Goal: Navigation & Orientation: Find specific page/section

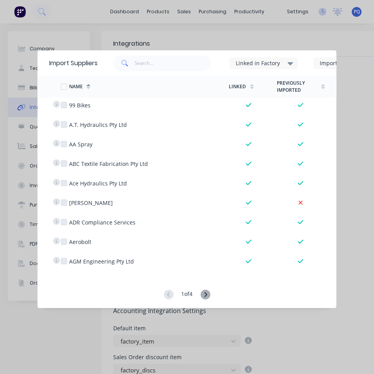
click at [360, 102] on div "Import Suppliers Linked in Factory Imported Cancel Options Name Linked Previous…" at bounding box center [187, 187] width 374 height 374
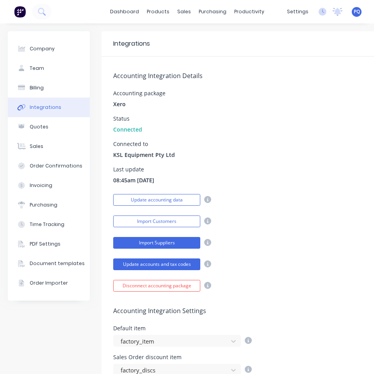
click at [152, 244] on button "Import Suppliers" at bounding box center [156, 243] width 87 height 12
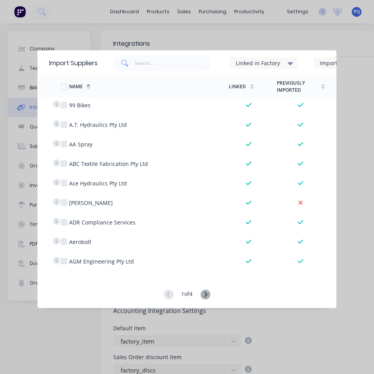
click at [276, 64] on div "Linked in Factory" at bounding box center [260, 63] width 49 height 8
click at [360, 79] on div "Import Suppliers Linked in Factory Imported Cancel Options Name Linked Previous…" at bounding box center [187, 187] width 374 height 374
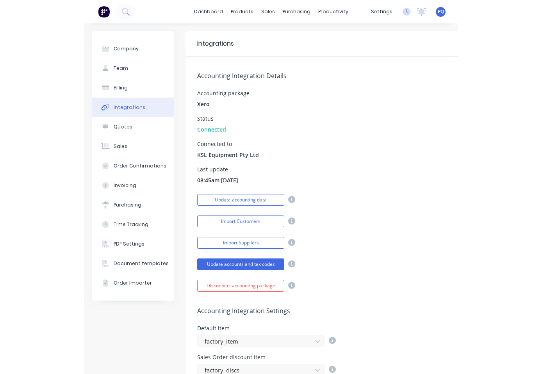
scroll to position [39, 0]
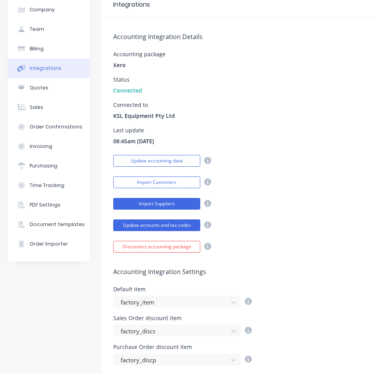
click at [183, 207] on button "Import Suppliers" at bounding box center [156, 204] width 87 height 12
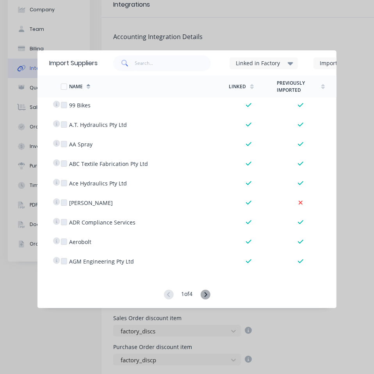
click at [273, 64] on div "Linked in Factory" at bounding box center [260, 63] width 49 height 8
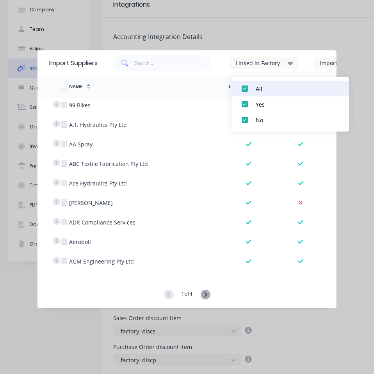
click at [255, 93] on button "All" at bounding box center [290, 89] width 117 height 16
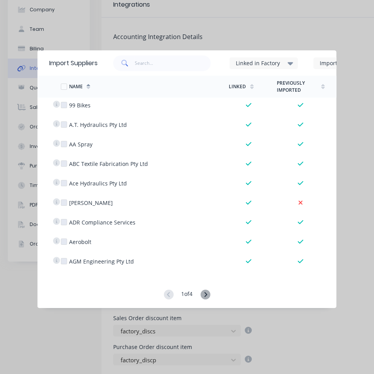
click at [260, 66] on div "Linked in Factory" at bounding box center [260, 63] width 49 height 8
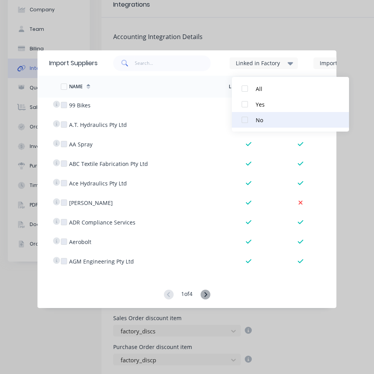
click at [242, 117] on div at bounding box center [245, 120] width 16 height 16
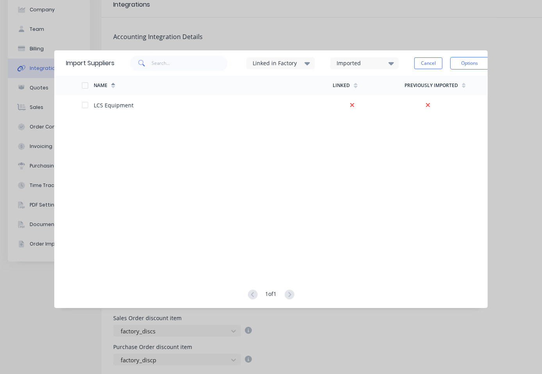
click at [374, 121] on div "Import Suppliers Linked in Factory Imported Cancel Options Name Linked Previous…" at bounding box center [271, 187] width 542 height 374
click at [374, 66] on button "Cancel" at bounding box center [429, 63] width 28 height 12
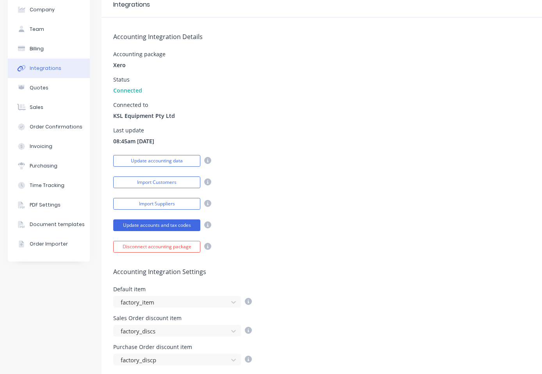
scroll to position [0, 0]
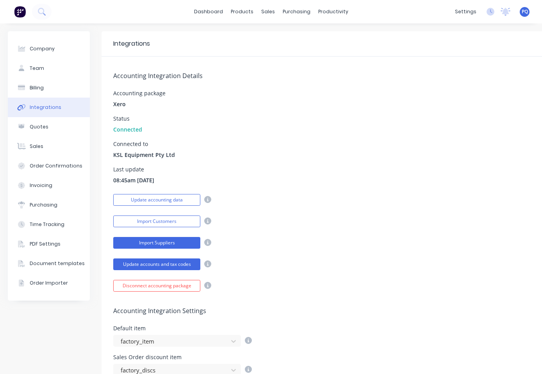
click at [181, 245] on button "Import Suppliers" at bounding box center [156, 243] width 87 height 12
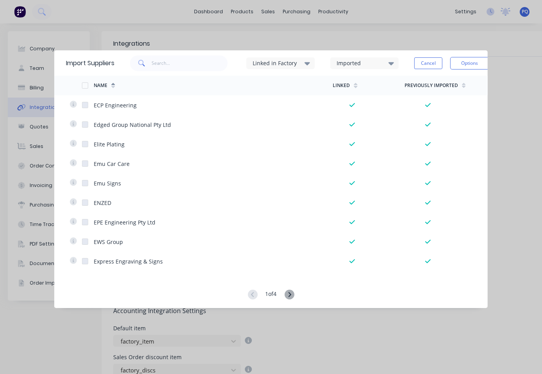
scroll to position [1775, 0]
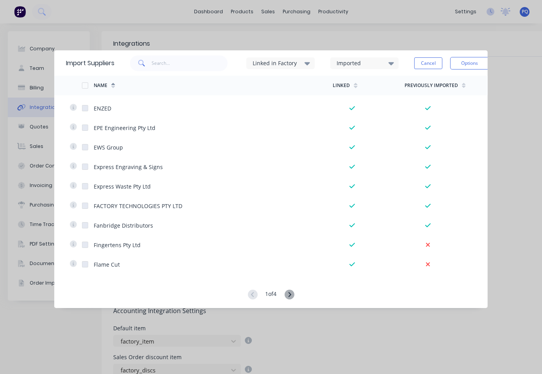
drag, startPoint x: 437, startPoint y: 64, endPoint x: 426, endPoint y: 56, distance: 13.4
click at [374, 64] on button "Cancel" at bounding box center [429, 63] width 28 height 12
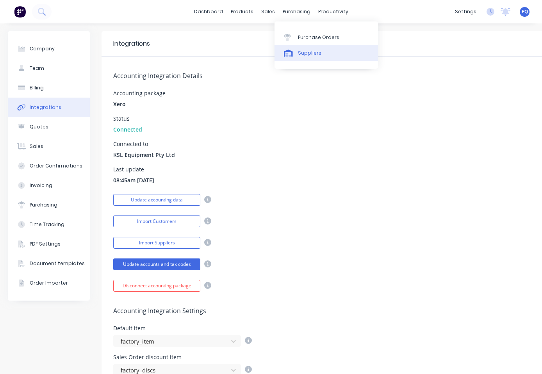
click at [290, 58] on link "Suppliers" at bounding box center [327, 53] width 104 height 16
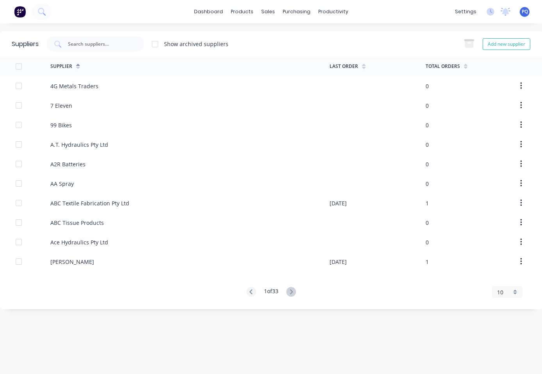
click at [374, 292] on div "10" at bounding box center [504, 292] width 14 height 8
click at [374, 281] on div "35" at bounding box center [508, 279] width 30 height 14
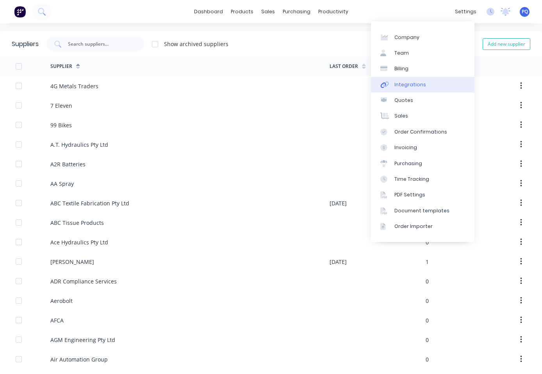
click at [374, 87] on div "Integrations" at bounding box center [411, 84] width 32 height 7
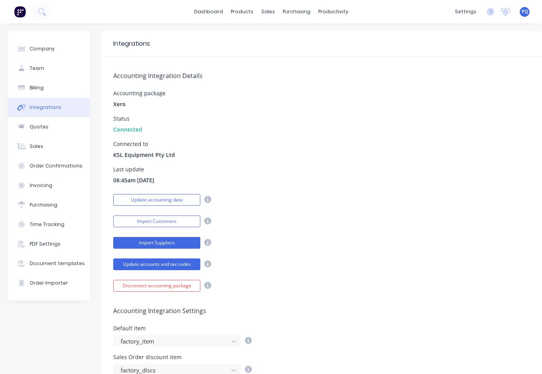
click at [159, 244] on button "Import Suppliers" at bounding box center [156, 243] width 87 height 12
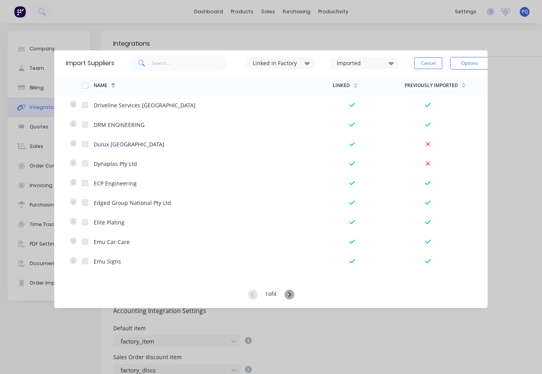
scroll to position [1775, 0]
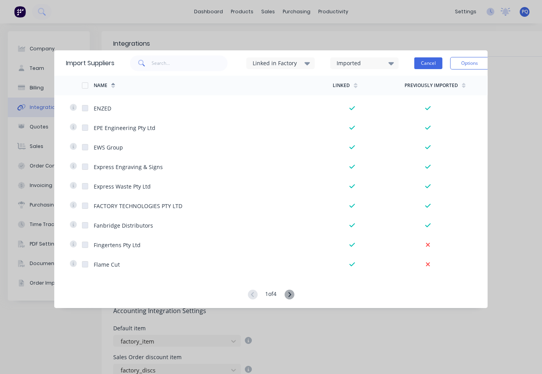
click at [374, 64] on button "Cancel" at bounding box center [429, 63] width 28 height 12
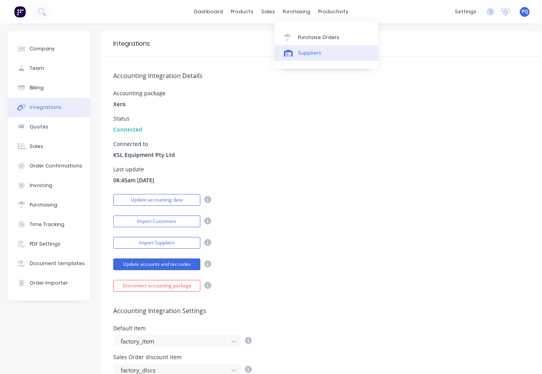
click at [288, 52] on icon at bounding box center [288, 53] width 9 height 7
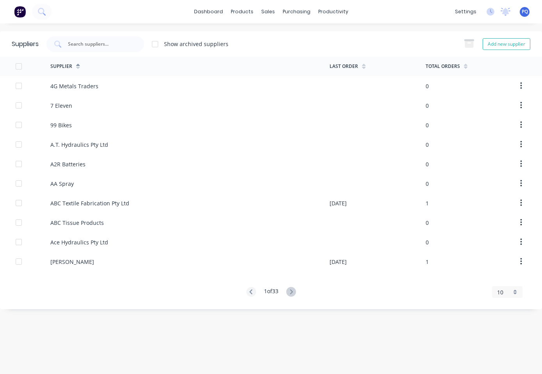
click at [374, 295] on div "10" at bounding box center [504, 292] width 14 height 8
click at [374, 281] on div "35" at bounding box center [508, 279] width 30 height 14
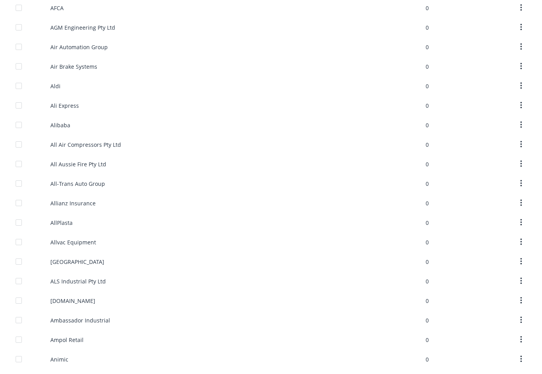
scroll to position [431, 0]
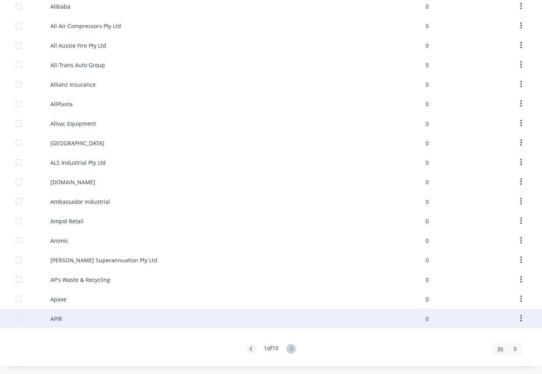
click at [141, 321] on div "APIR" at bounding box center [189, 319] width 279 height 20
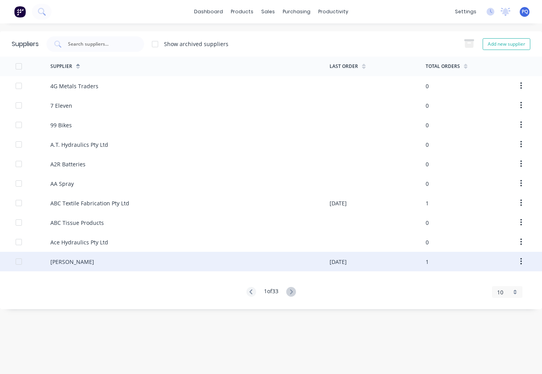
click at [154, 259] on div "[PERSON_NAME]" at bounding box center [189, 262] width 279 height 20
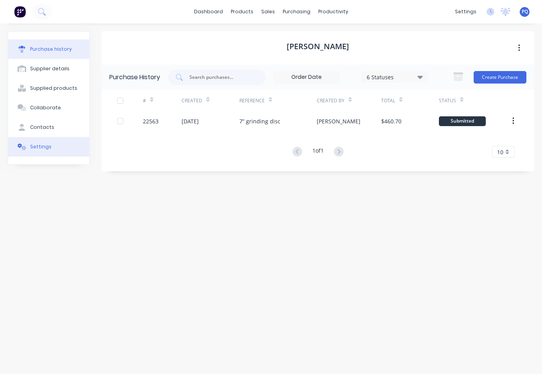
click at [54, 140] on button "Settings" at bounding box center [48, 147] width 81 height 20
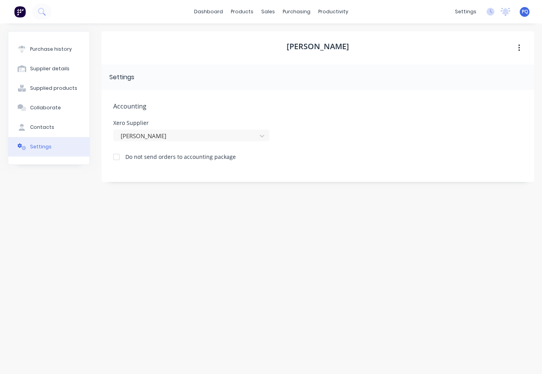
click at [223, 191] on div "[PERSON_NAME] Settings Accounting Xero Supplier [PERSON_NAME] Do not send order…" at bounding box center [318, 194] width 433 height 327
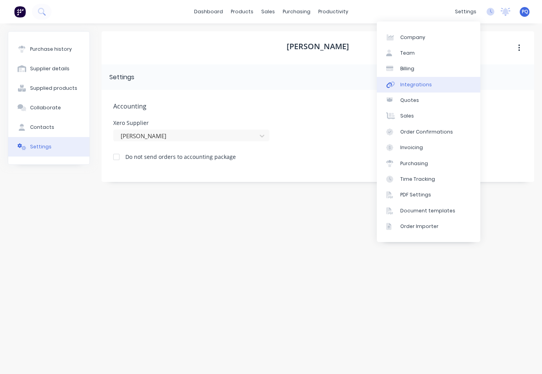
click at [374, 89] on link "Integrations" at bounding box center [429, 85] width 104 height 16
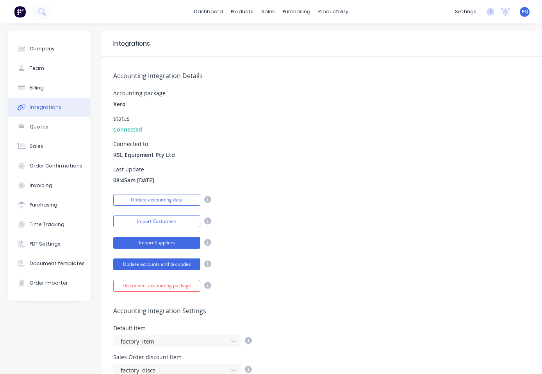
click at [175, 241] on button "Import Suppliers" at bounding box center [156, 243] width 87 height 12
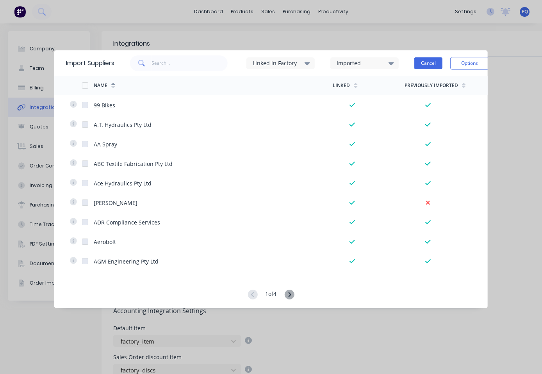
click at [374, 59] on button "Cancel" at bounding box center [429, 63] width 28 height 12
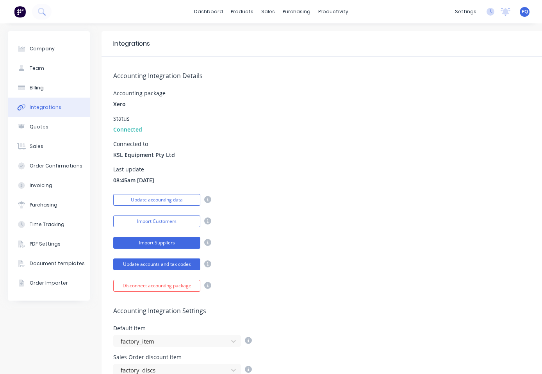
click at [187, 242] on button "Import Suppliers" at bounding box center [156, 243] width 87 height 12
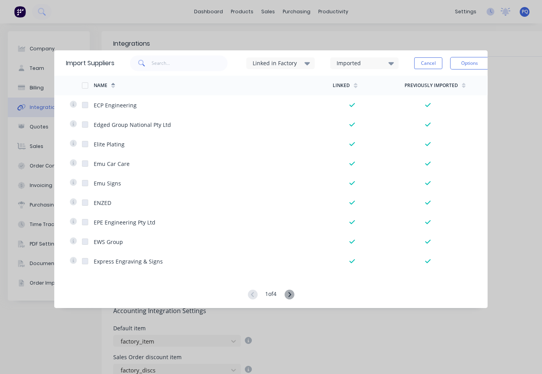
scroll to position [1775, 0]
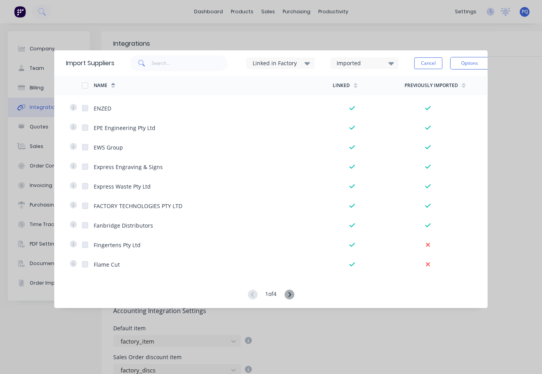
click at [374, 56] on div "Cancel Options" at bounding box center [452, 63] width 75 height 23
click at [374, 58] on button "Options" at bounding box center [470, 63] width 39 height 13
click at [237, 66] on div "Linked in Factory Imported" at bounding box center [265, 63] width 300 height 23
click at [374, 59] on div "Imported" at bounding box center [361, 63] width 49 height 8
click at [344, 91] on div at bounding box center [346, 89] width 16 height 16
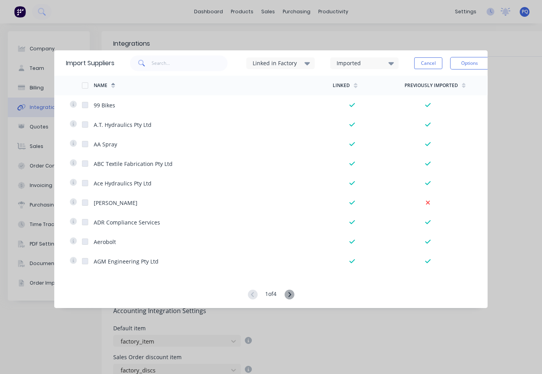
click at [359, 63] on div "Imported" at bounding box center [361, 63] width 49 height 8
click at [347, 123] on div at bounding box center [346, 120] width 16 height 16
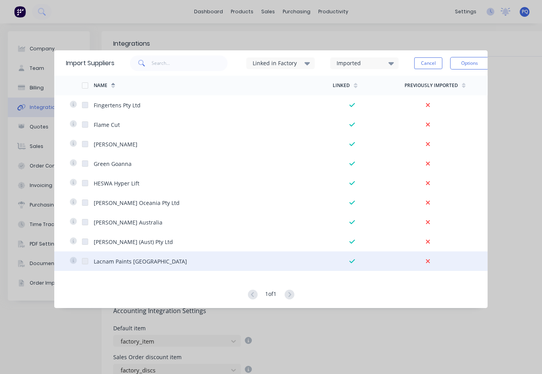
scroll to position [156, 0]
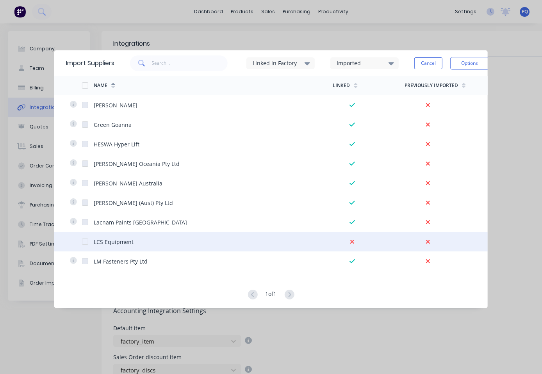
click at [85, 242] on div at bounding box center [85, 242] width 16 height 16
click at [374, 61] on button "Options" at bounding box center [470, 63] width 39 height 13
click at [240, 59] on div "Linked in Factory Imported" at bounding box center [265, 63] width 300 height 23
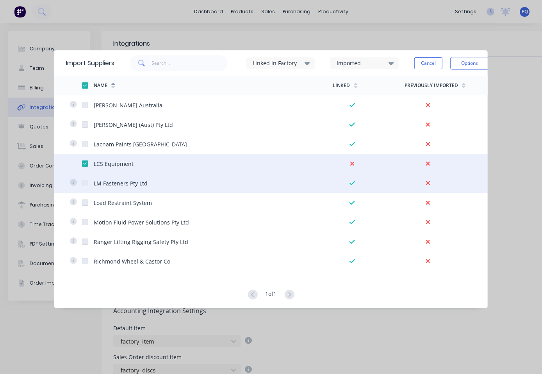
scroll to position [427, 0]
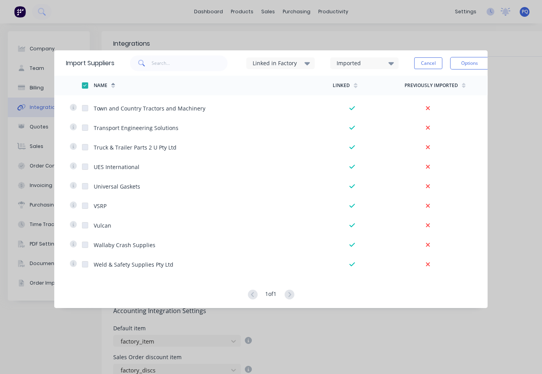
click at [347, 64] on div "Imported" at bounding box center [361, 63] width 49 height 8
click at [240, 65] on div "Linked in Factory Imported" at bounding box center [265, 63] width 300 height 23
click at [374, 69] on div "Imported" at bounding box center [365, 63] width 68 height 12
click at [243, 61] on div "Linked in Factory Imported" at bounding box center [265, 63] width 300 height 23
click at [374, 62] on button "Cancel" at bounding box center [429, 63] width 28 height 12
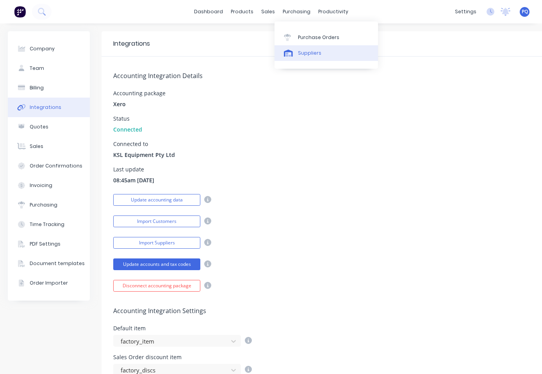
click at [302, 59] on link "Suppliers" at bounding box center [327, 53] width 104 height 16
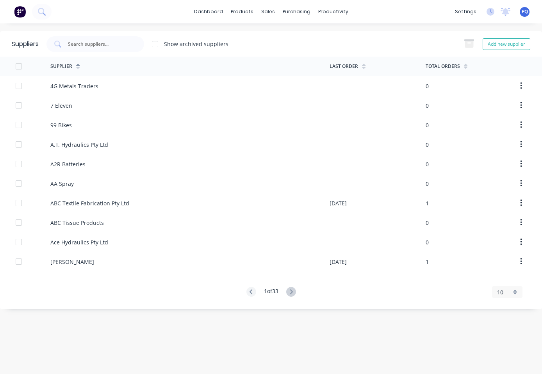
click at [374, 292] on span "10" at bounding box center [500, 292] width 6 height 8
click at [374, 284] on div "35" at bounding box center [508, 279] width 30 height 14
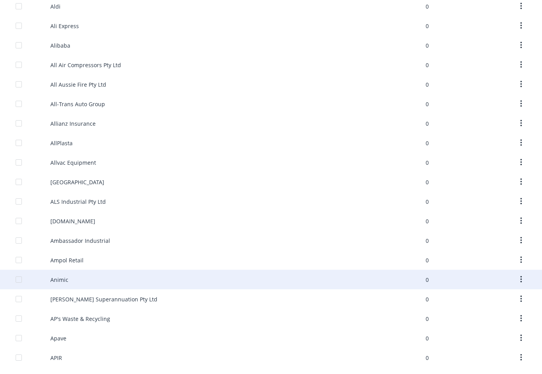
scroll to position [431, 0]
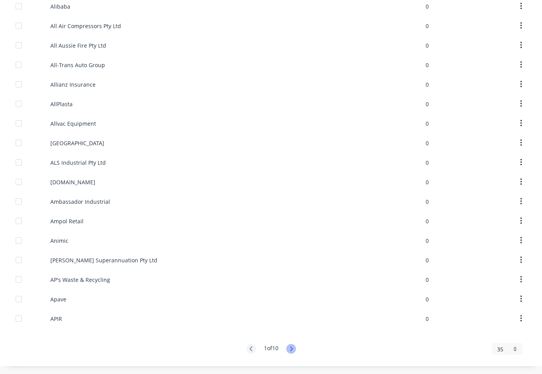
click at [290, 349] on icon at bounding box center [291, 349] width 3 height 5
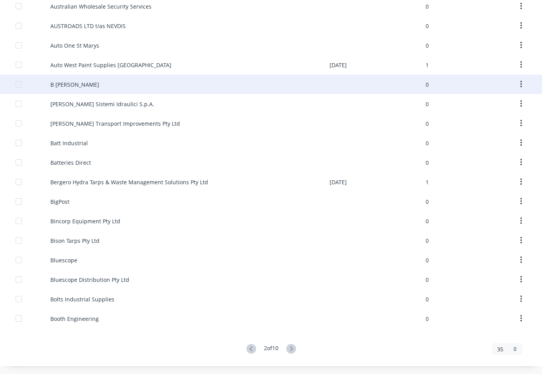
click at [63, 81] on div "B [PERSON_NAME]" at bounding box center [74, 85] width 49 height 8
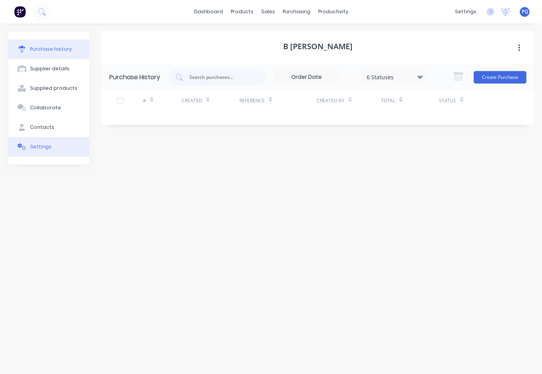
click at [55, 153] on button "Settings" at bounding box center [48, 147] width 81 height 20
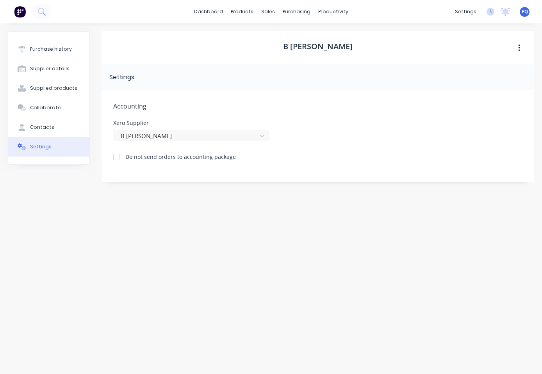
click at [224, 240] on div "B [PERSON_NAME] Settings Accounting Xero Supplier B [PERSON_NAME] Do not send o…" at bounding box center [318, 194] width 433 height 327
click at [53, 230] on div "Purchase history Supplier details Supplied products Collaborate Contacts Settin…" at bounding box center [49, 194] width 82 height 327
click at [288, 51] on icon at bounding box center [291, 53] width 9 height 7
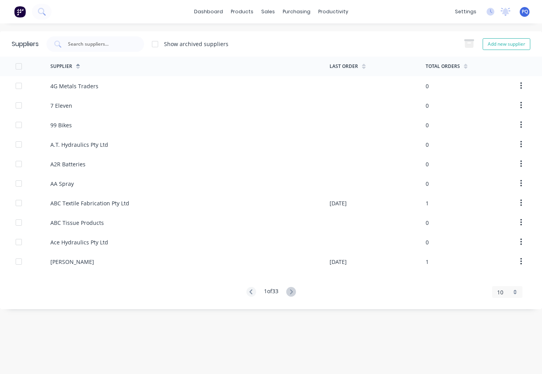
click at [374, 290] on div "10" at bounding box center [504, 292] width 14 height 8
click at [374, 277] on div "35" at bounding box center [508, 279] width 30 height 14
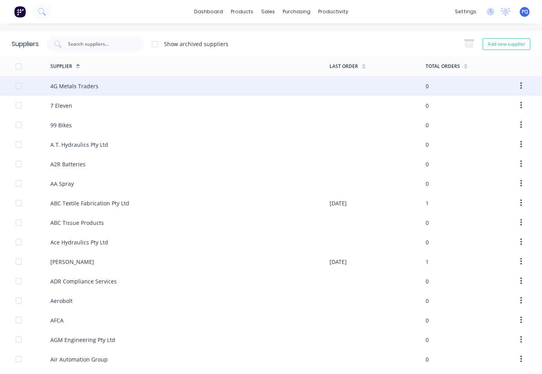
click at [123, 93] on div "4G Metals Traders" at bounding box center [189, 86] width 279 height 20
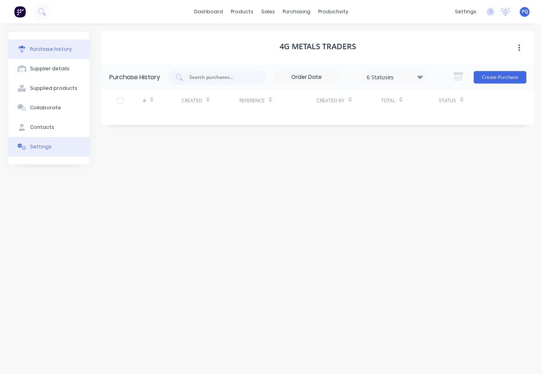
click at [57, 143] on button "Settings" at bounding box center [48, 147] width 81 height 20
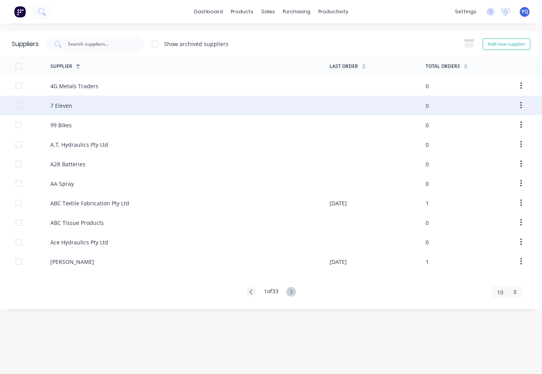
drag, startPoint x: 54, startPoint y: 111, endPoint x: 48, endPoint y: 111, distance: 5.9
click at [48, 111] on div at bounding box center [33, 106] width 35 height 20
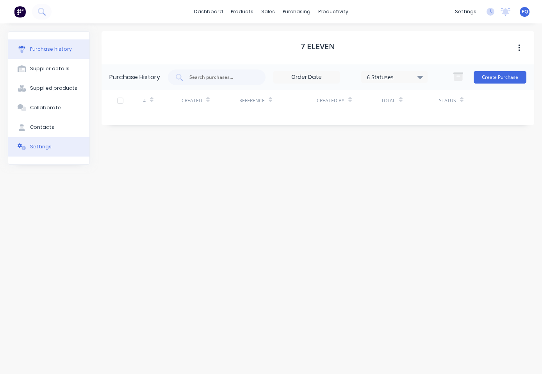
click at [69, 147] on button "Settings" at bounding box center [48, 147] width 81 height 20
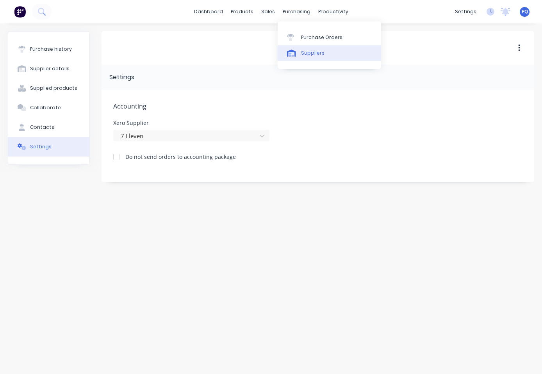
click at [305, 53] on div "Suppliers" at bounding box center [312, 53] width 23 height 7
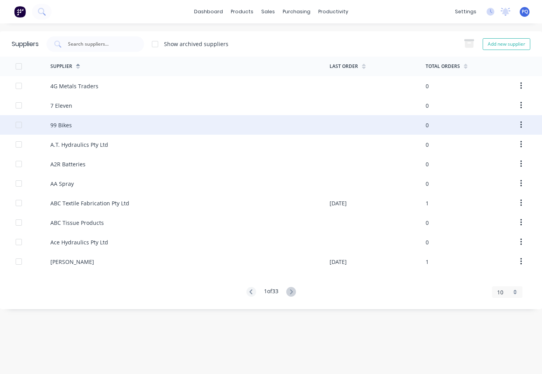
click at [68, 123] on div "99 Bikes" at bounding box center [60, 125] width 21 height 8
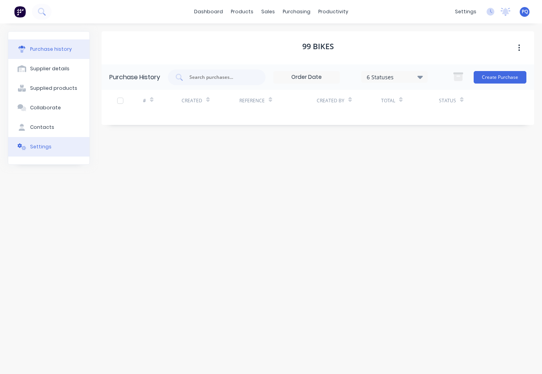
click at [47, 147] on div "Settings" at bounding box center [40, 146] width 21 height 7
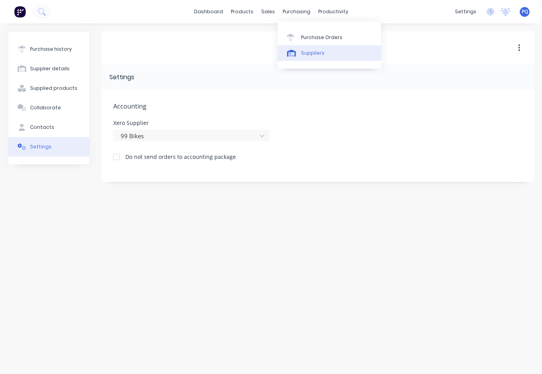
click at [292, 50] on icon at bounding box center [291, 53] width 9 height 7
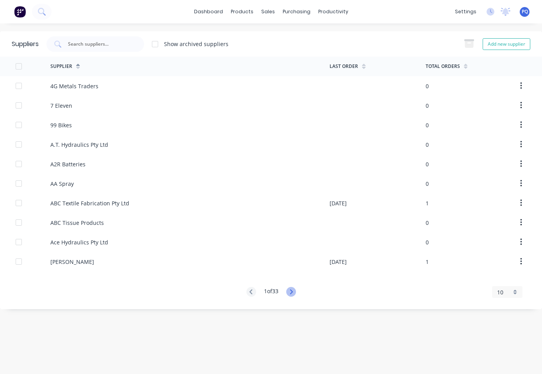
click at [292, 294] on icon at bounding box center [291, 292] width 3 height 5
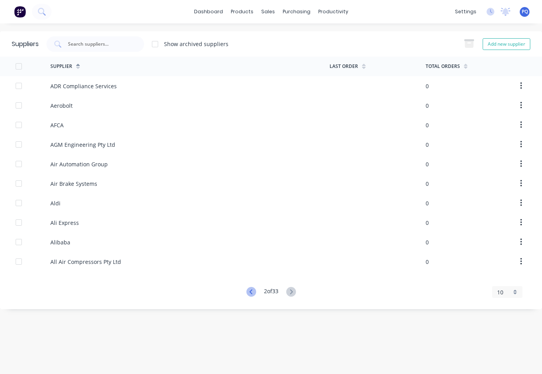
click at [249, 292] on icon at bounding box center [250, 292] width 3 height 5
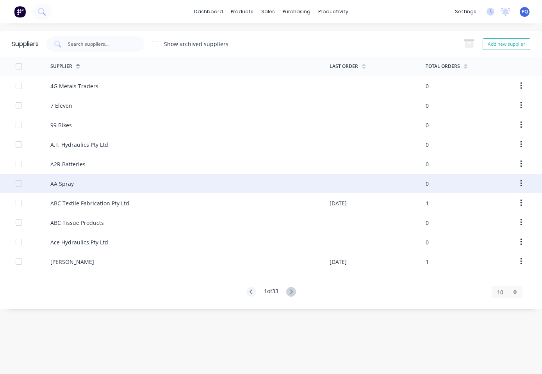
click at [50, 187] on div at bounding box center [33, 184] width 35 height 20
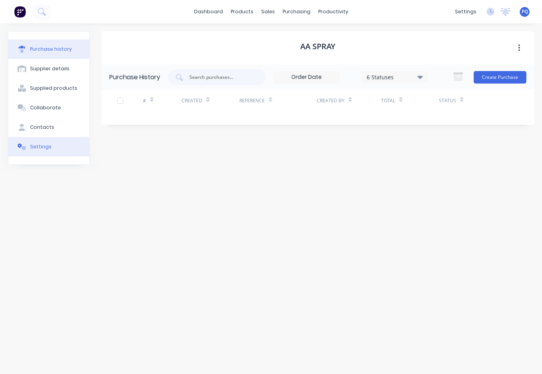
click at [58, 147] on button "Settings" at bounding box center [48, 147] width 81 height 20
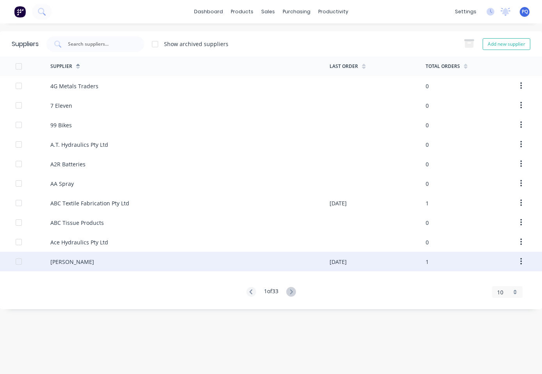
click at [114, 261] on div "[PERSON_NAME]" at bounding box center [189, 262] width 279 height 20
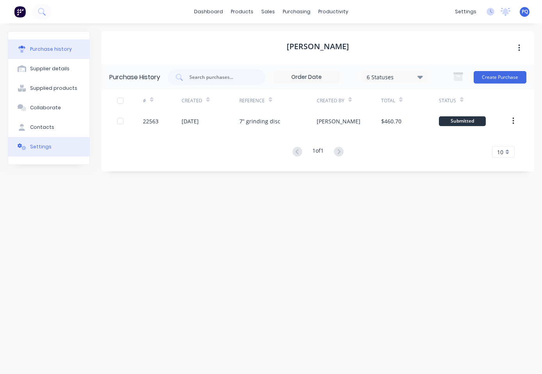
click at [67, 148] on button "Settings" at bounding box center [48, 147] width 81 height 20
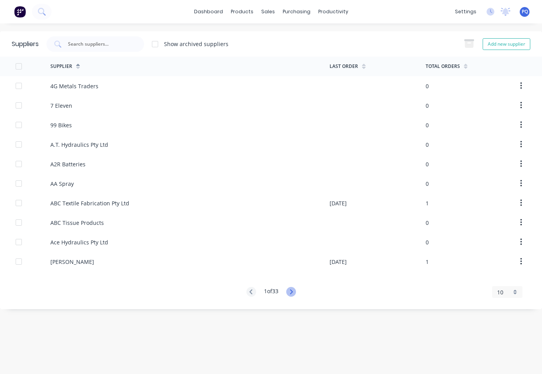
click at [290, 290] on icon at bounding box center [291, 292] width 10 height 10
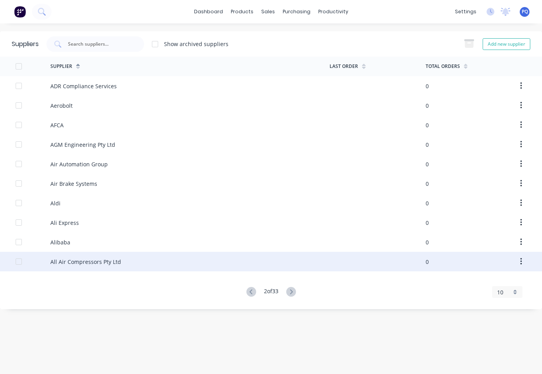
click at [101, 262] on div "All Air Compressors Pty Ltd" at bounding box center [85, 262] width 71 height 8
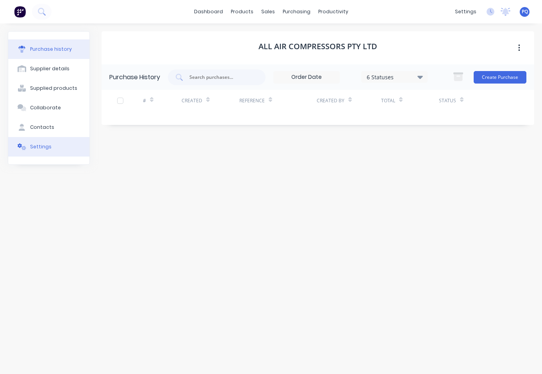
click at [39, 143] on button "Settings" at bounding box center [48, 147] width 81 height 20
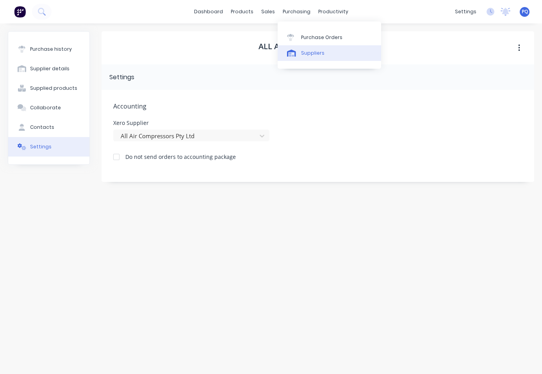
click at [294, 61] on link "Suppliers" at bounding box center [330, 53] width 104 height 16
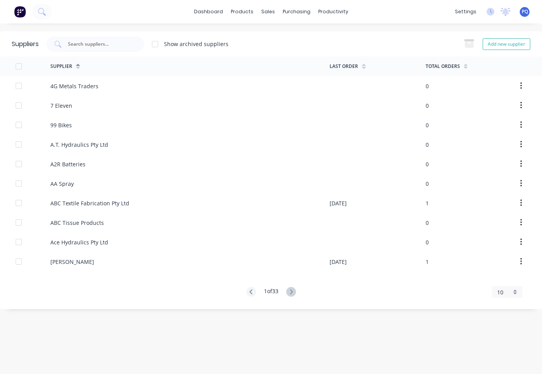
click at [374, 286] on div "Supplier Last Order Total Orders 4G Metals Traders 0 7 Eleven 0 99 Bikes 0 A.T.…" at bounding box center [271, 177] width 542 height 241
click at [374, 294] on div "10" at bounding box center [504, 292] width 14 height 8
click at [374, 281] on div "35" at bounding box center [508, 279] width 30 height 14
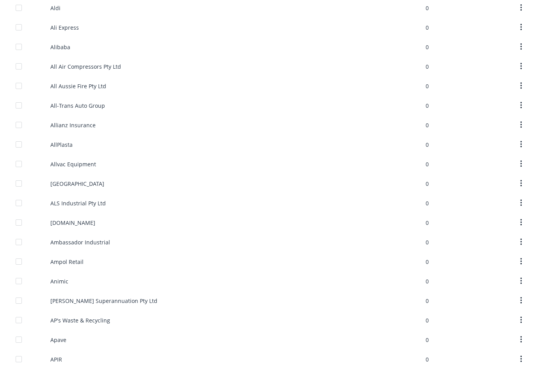
scroll to position [431, 0]
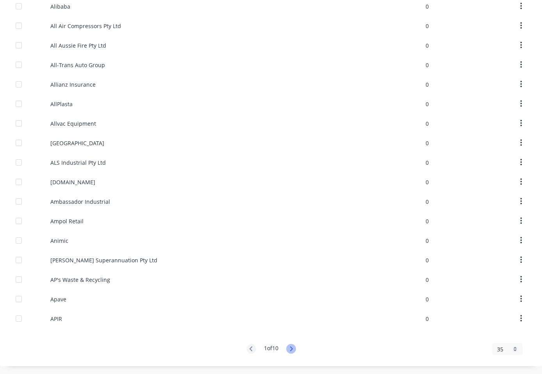
click at [293, 350] on icon at bounding box center [291, 349] width 10 height 10
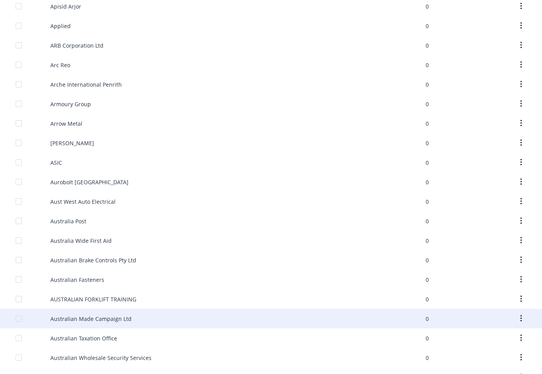
scroll to position [2, 0]
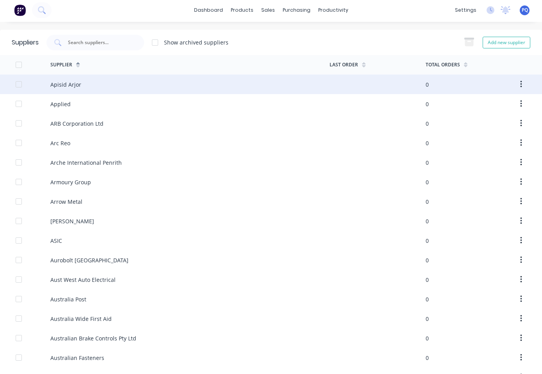
click at [72, 88] on div "Apisid Arjor" at bounding box center [65, 85] width 31 height 8
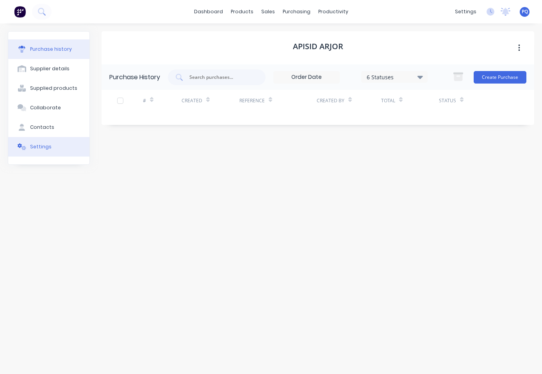
click at [51, 145] on button "Settings" at bounding box center [48, 147] width 81 height 20
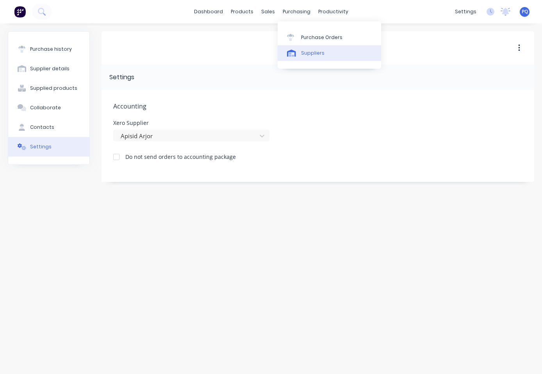
click at [290, 48] on link "Suppliers" at bounding box center [330, 53] width 104 height 16
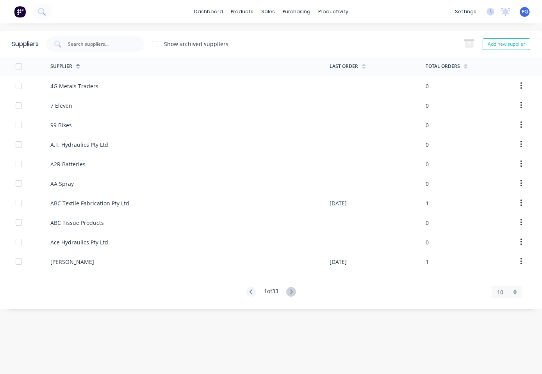
click at [374, 293] on div "10" at bounding box center [507, 292] width 30 height 12
click at [374, 285] on div "35" at bounding box center [508, 279] width 30 height 14
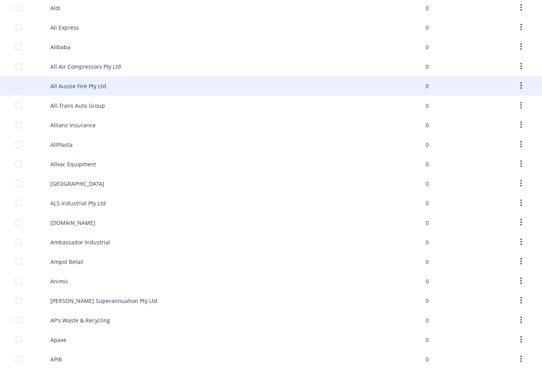
scroll to position [430, 0]
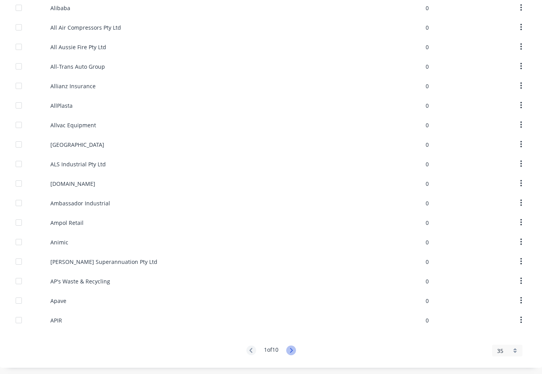
click at [292, 349] on icon at bounding box center [291, 351] width 10 height 10
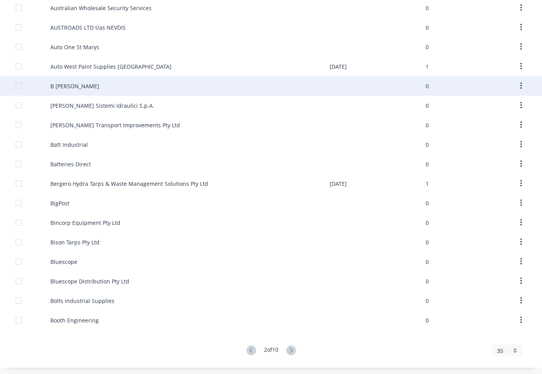
click at [77, 90] on div "B [PERSON_NAME]" at bounding box center [189, 86] width 279 height 20
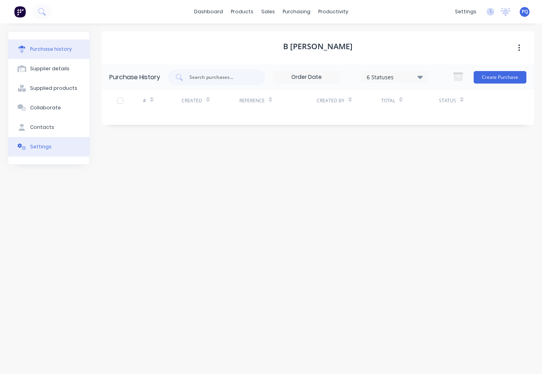
click at [56, 146] on button "Settings" at bounding box center [48, 147] width 81 height 20
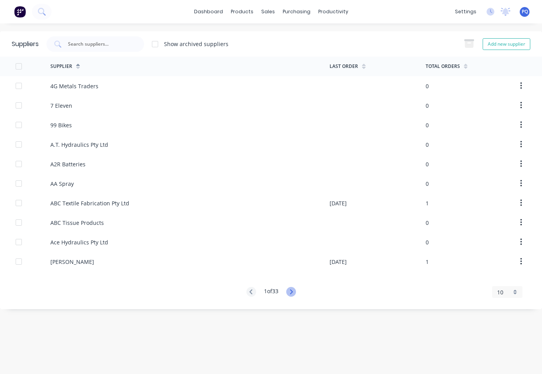
click at [296, 293] on icon at bounding box center [291, 292] width 10 height 10
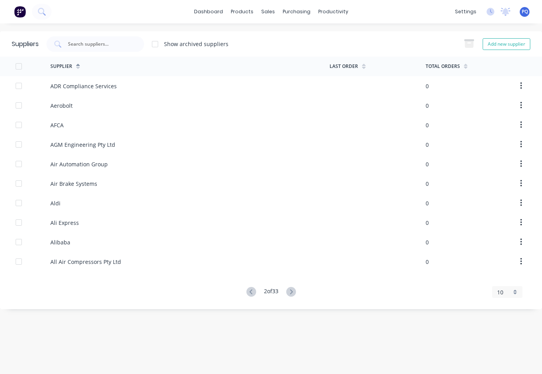
click at [286, 289] on div "2 of 33" at bounding box center [272, 292] width 50 height 11
click at [288, 289] on div "2 of 33" at bounding box center [272, 292] width 50 height 11
click at [290, 289] on icon at bounding box center [291, 292] width 10 height 10
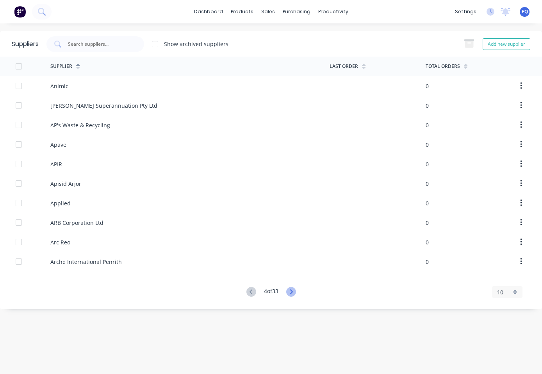
click at [290, 289] on icon at bounding box center [291, 292] width 10 height 10
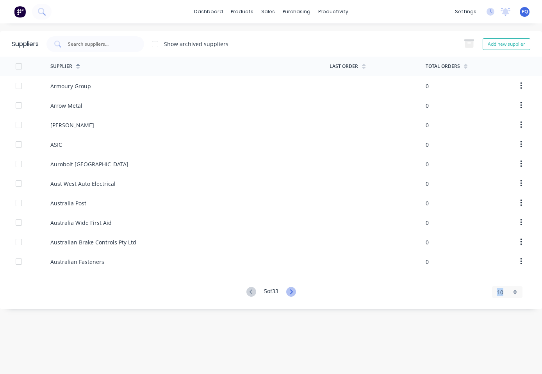
click at [290, 289] on icon at bounding box center [291, 292] width 10 height 10
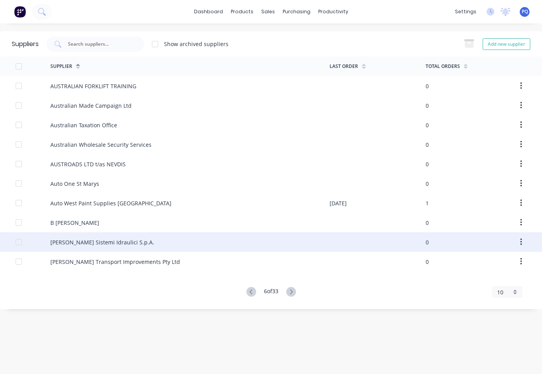
click at [118, 246] on div "[PERSON_NAME] Sistemi Idraulici S.p.A." at bounding box center [102, 242] width 104 height 8
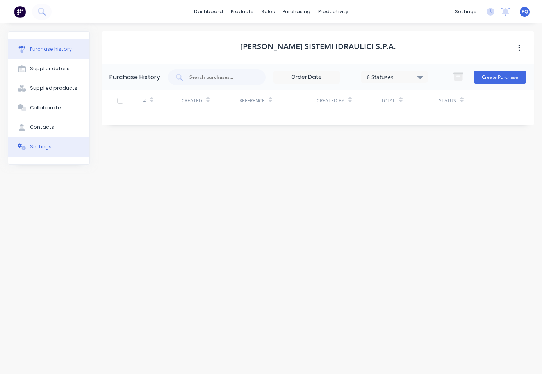
click at [34, 149] on div "Settings" at bounding box center [40, 146] width 21 height 7
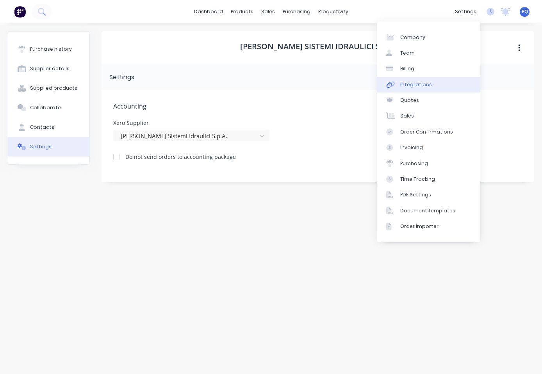
click at [374, 81] on link "Integrations" at bounding box center [429, 85] width 104 height 16
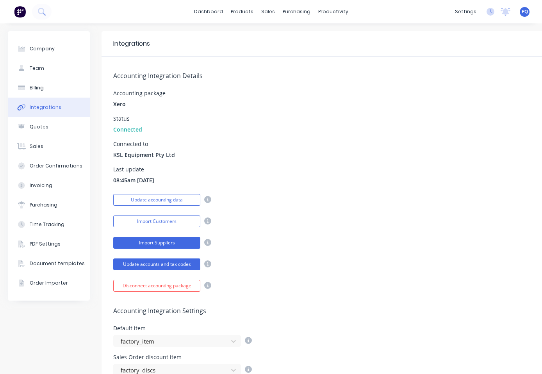
click at [132, 245] on button "Import Suppliers" at bounding box center [156, 243] width 87 height 12
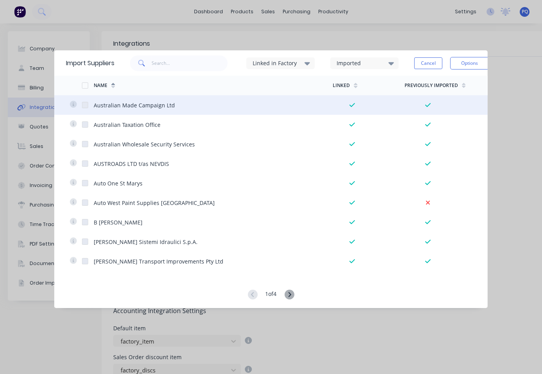
scroll to position [664, 0]
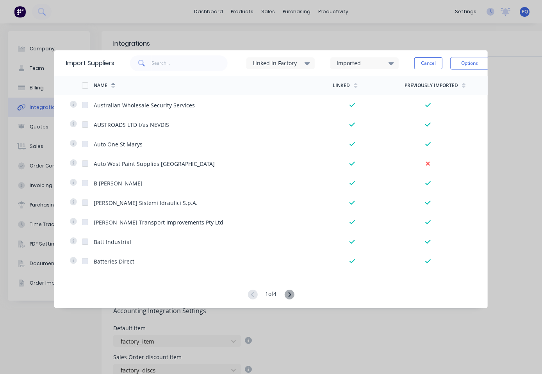
click at [290, 296] on icon at bounding box center [290, 295] width 10 height 10
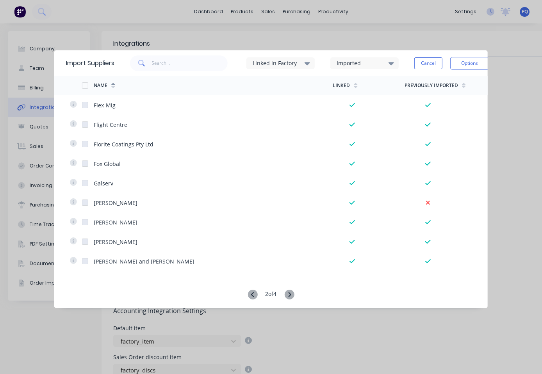
click at [290, 297] on icon at bounding box center [290, 295] width 10 height 10
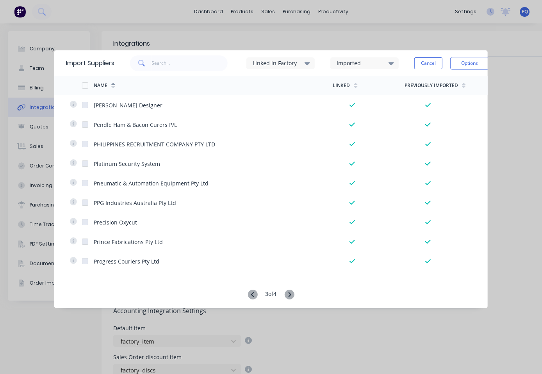
click at [289, 292] on icon at bounding box center [290, 295] width 10 height 10
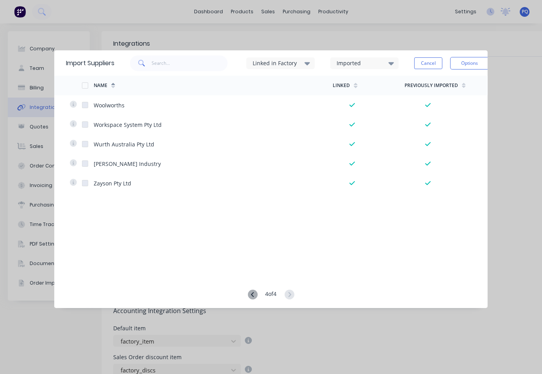
click at [254, 297] on icon at bounding box center [253, 295] width 10 height 10
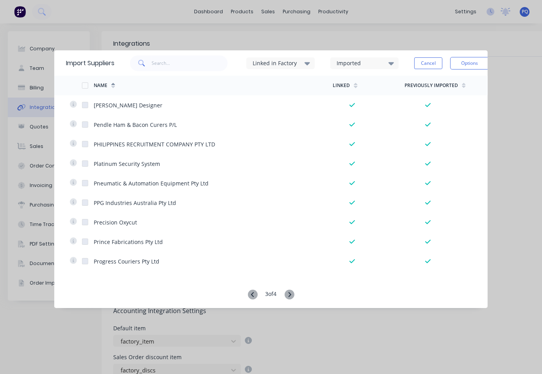
click at [288, 290] on div "3 of 4" at bounding box center [271, 295] width 47 height 11
click at [289, 293] on icon at bounding box center [290, 295] width 10 height 10
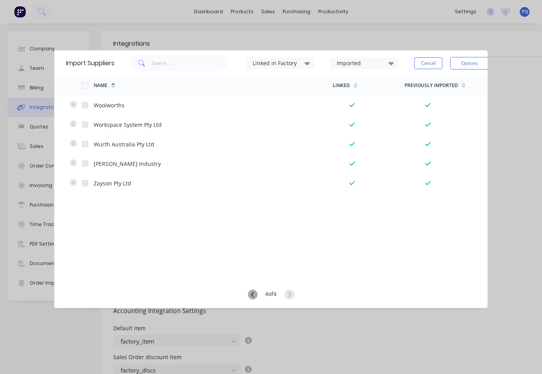
click at [374, 59] on button "Cancel" at bounding box center [429, 63] width 28 height 12
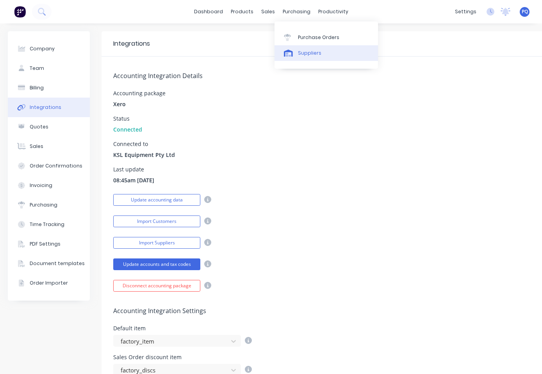
click at [295, 48] on link "Suppliers" at bounding box center [327, 53] width 104 height 16
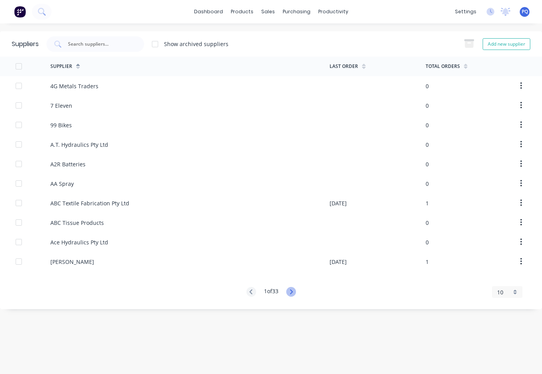
click at [296, 292] on icon at bounding box center [291, 292] width 10 height 10
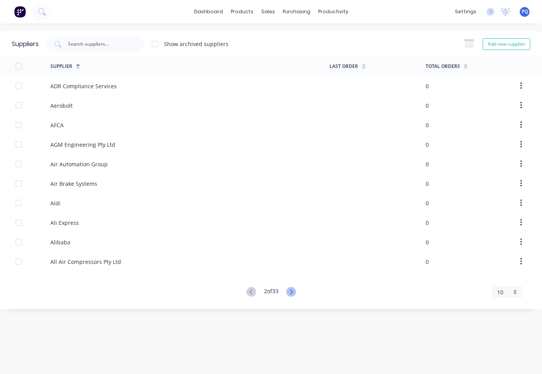
click at [293, 293] on icon at bounding box center [291, 292] width 3 height 5
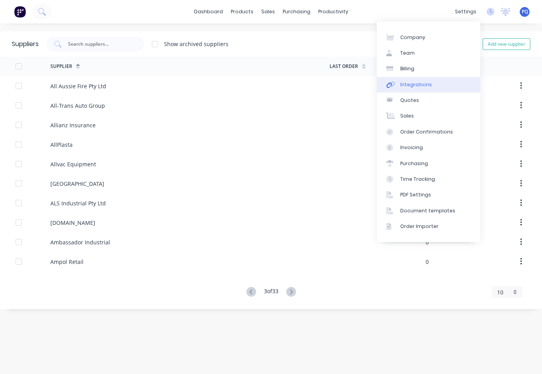
click at [374, 89] on link "Integrations" at bounding box center [429, 85] width 104 height 16
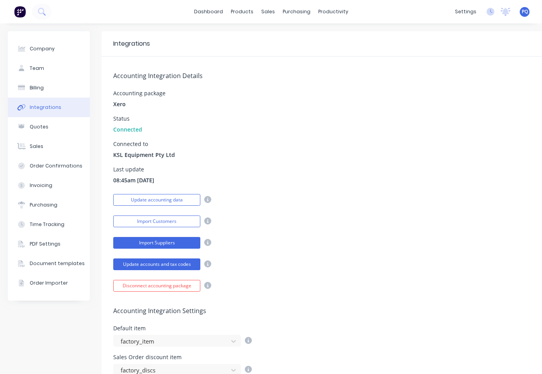
click at [163, 247] on button "Import Suppliers" at bounding box center [156, 243] width 87 height 12
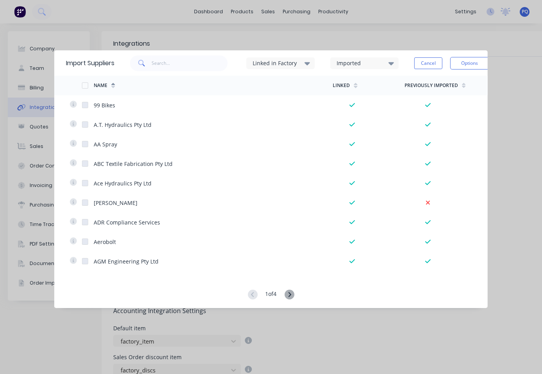
click at [289, 292] on icon at bounding box center [290, 295] width 10 height 10
click at [248, 295] on icon at bounding box center [253, 295] width 10 height 10
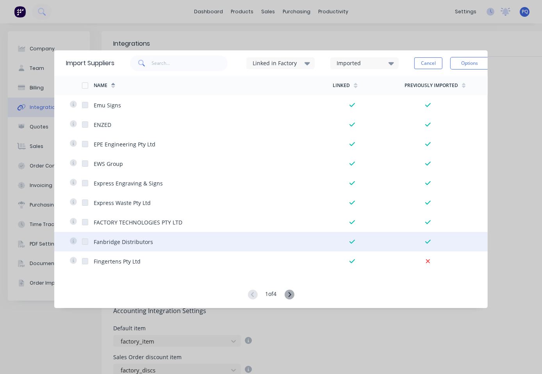
scroll to position [1775, 0]
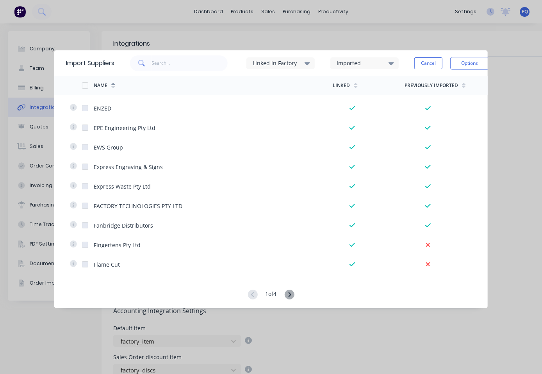
click at [293, 296] on icon at bounding box center [290, 295] width 10 height 10
click at [292, 295] on g at bounding box center [290, 295] width 10 height 10
click at [290, 293] on icon at bounding box center [289, 294] width 3 height 5
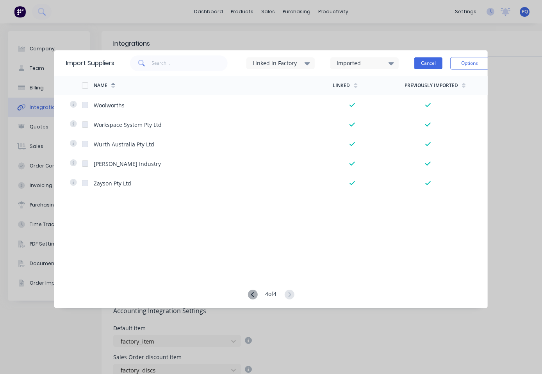
click at [374, 62] on button "Cancel" at bounding box center [429, 63] width 28 height 12
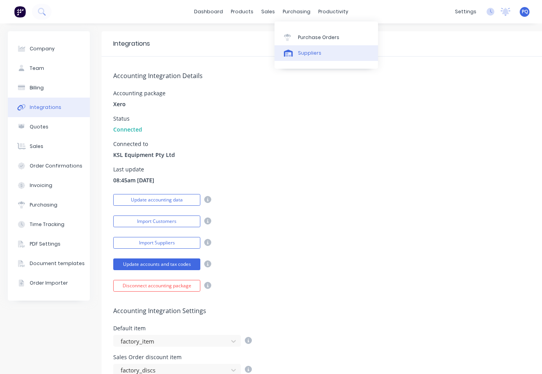
click at [293, 50] on div at bounding box center [290, 53] width 12 height 7
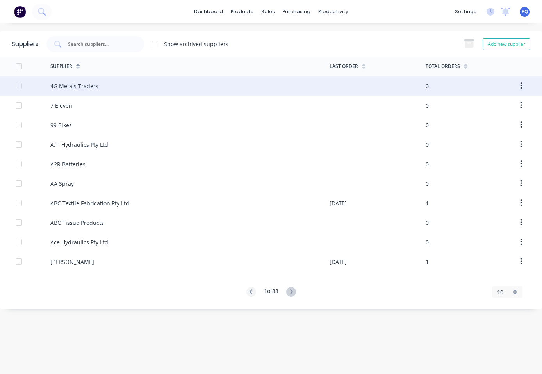
click at [57, 85] on div "4G Metals Traders" at bounding box center [74, 86] width 48 height 8
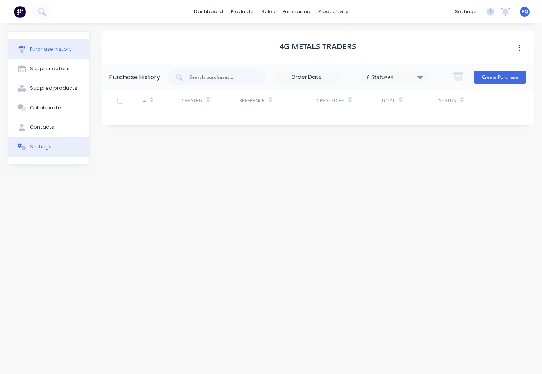
click at [27, 138] on button "Settings" at bounding box center [48, 147] width 81 height 20
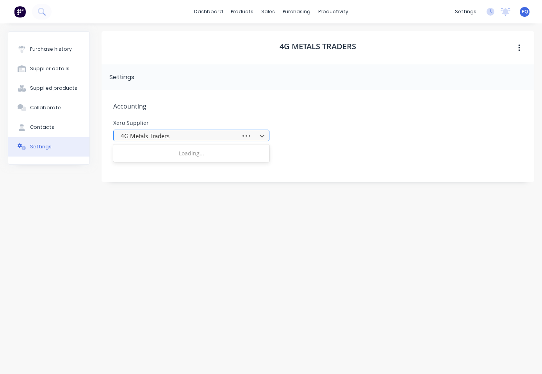
click at [156, 135] on div at bounding box center [178, 136] width 117 height 10
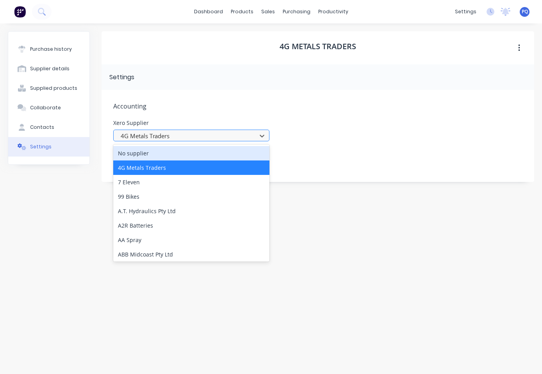
click at [156, 135] on div at bounding box center [186, 136] width 133 height 10
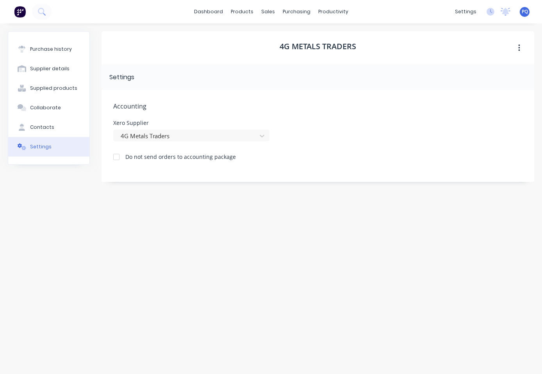
click at [24, 11] on img at bounding box center [20, 12] width 12 height 12
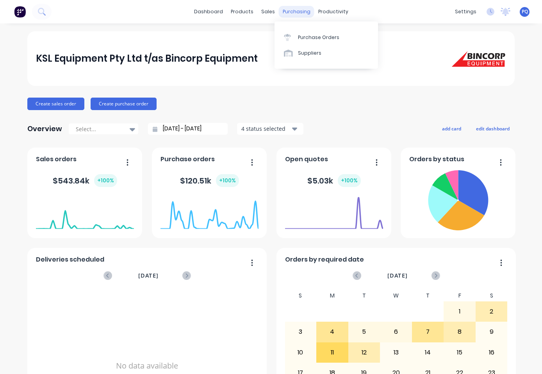
click at [287, 10] on div "purchasing" at bounding box center [297, 12] width 36 height 12
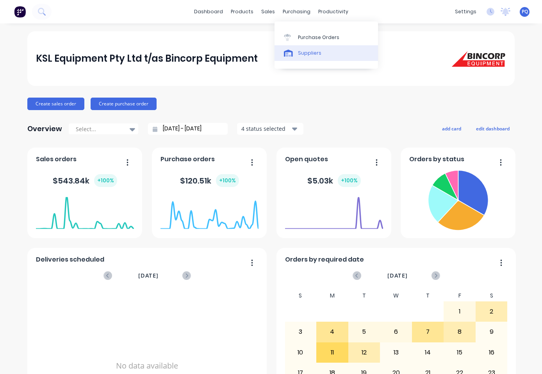
click at [290, 55] on icon at bounding box center [288, 55] width 5 height 4
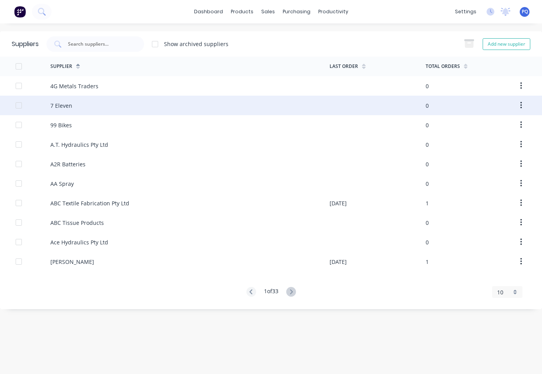
click at [65, 108] on div "7 Eleven" at bounding box center [61, 106] width 22 height 8
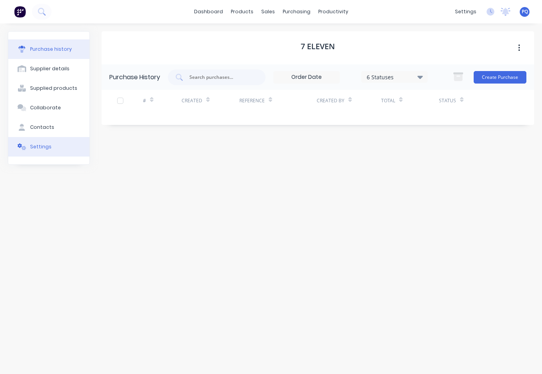
click at [48, 141] on button "Settings" at bounding box center [48, 147] width 81 height 20
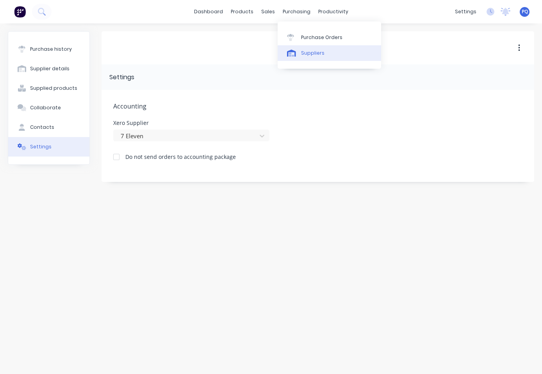
click at [292, 55] on icon at bounding box center [291, 53] width 9 height 7
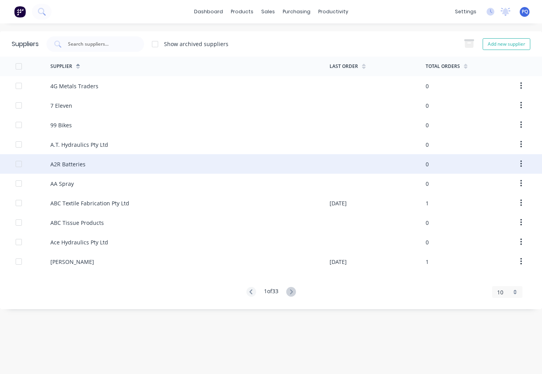
click at [70, 166] on div "A2R Batteries" at bounding box center [67, 164] width 35 height 8
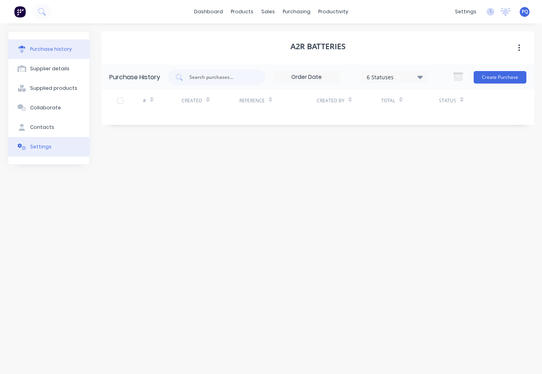
click at [63, 149] on button "Settings" at bounding box center [48, 147] width 81 height 20
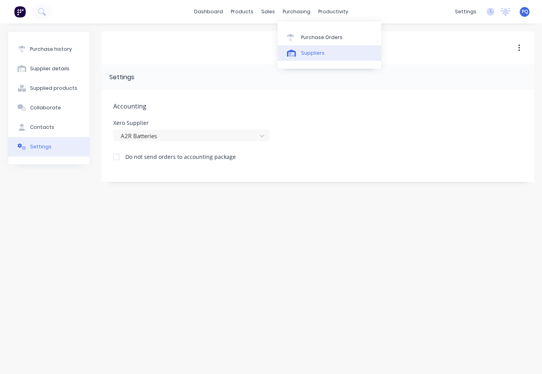
click at [299, 49] on link "Suppliers" at bounding box center [330, 53] width 104 height 16
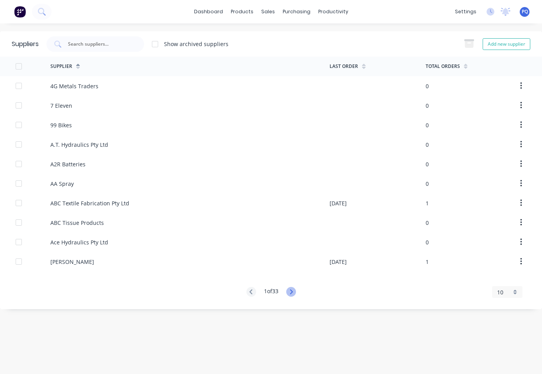
click at [295, 292] on icon at bounding box center [291, 292] width 10 height 10
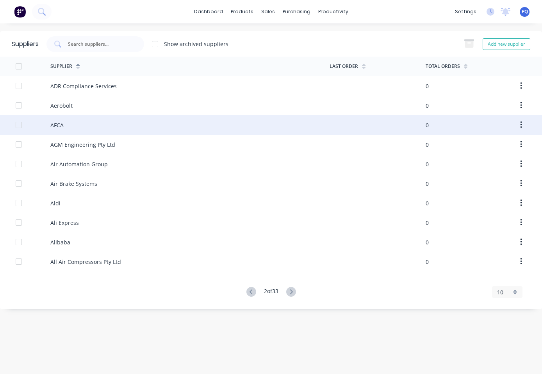
click at [62, 119] on div "AFCA" at bounding box center [189, 125] width 279 height 20
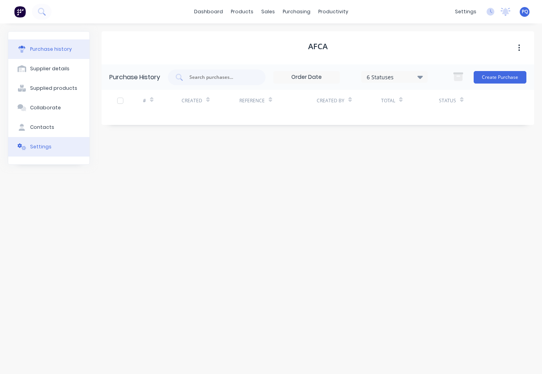
click at [47, 147] on div "Settings" at bounding box center [40, 146] width 21 height 7
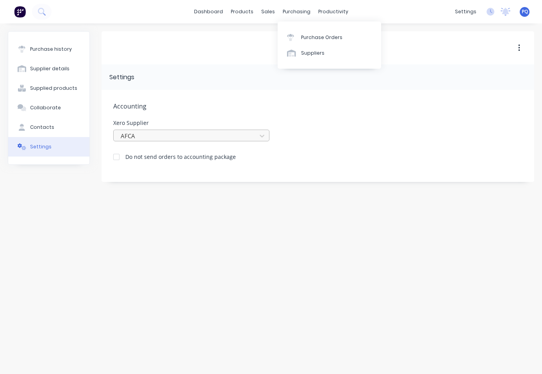
click at [189, 139] on div at bounding box center [186, 136] width 133 height 10
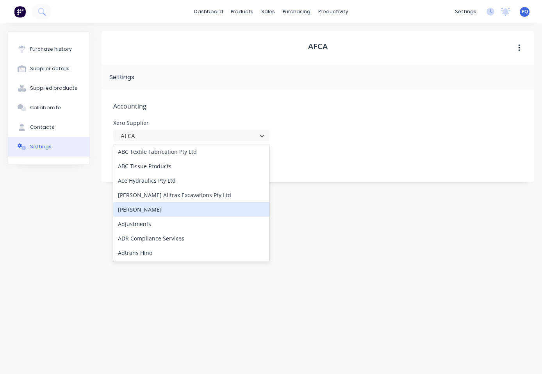
scroll to position [156, 0]
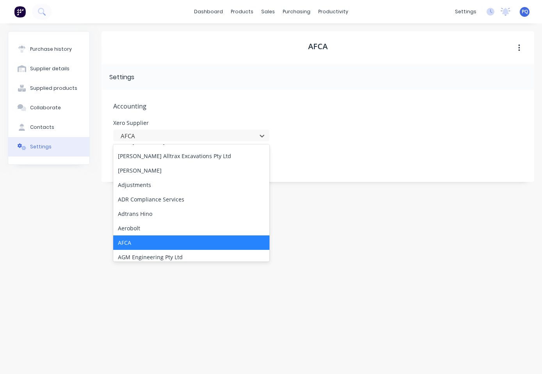
click at [152, 246] on div "AFCA" at bounding box center [191, 243] width 156 height 14
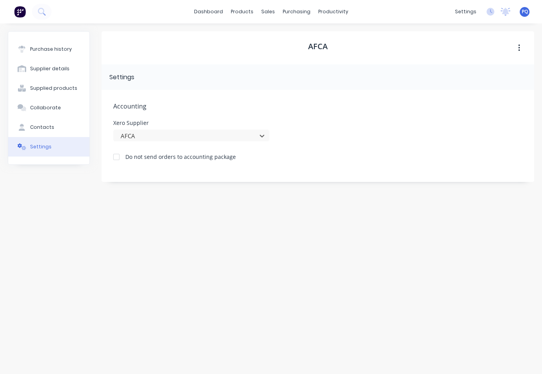
click at [244, 235] on div "AFCA Settings Accounting Xero Supplier option AFCA, selected. AFCA Do not send …" at bounding box center [318, 194] width 433 height 327
click at [308, 50] on div "Suppliers" at bounding box center [312, 53] width 23 height 7
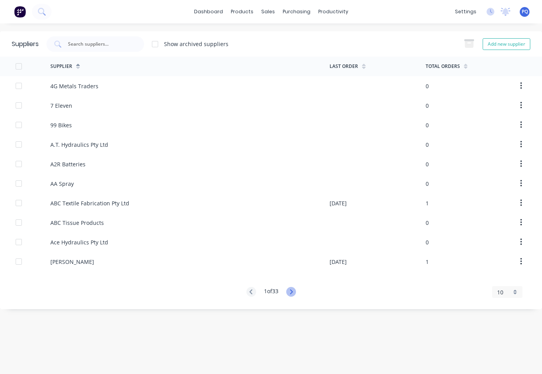
click at [291, 288] on icon at bounding box center [291, 292] width 10 height 10
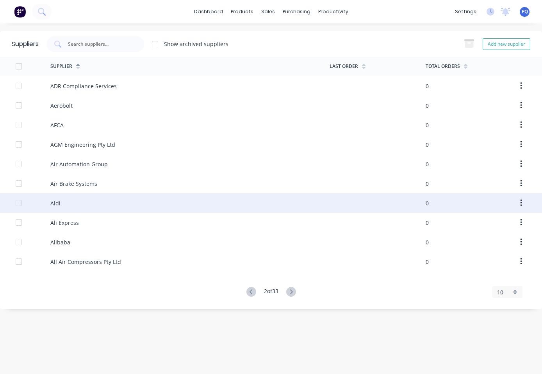
click at [83, 204] on div "Aldi" at bounding box center [189, 203] width 279 height 20
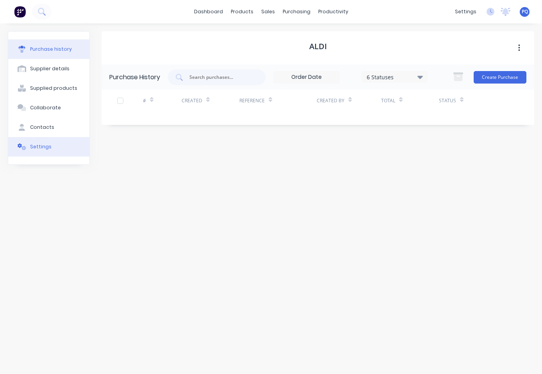
click at [66, 146] on button "Settings" at bounding box center [48, 147] width 81 height 20
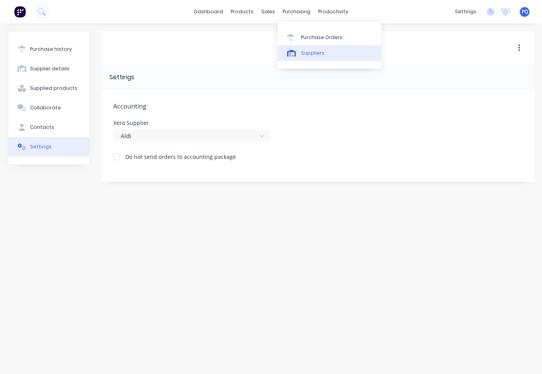
click at [297, 61] on link "Suppliers" at bounding box center [330, 53] width 104 height 16
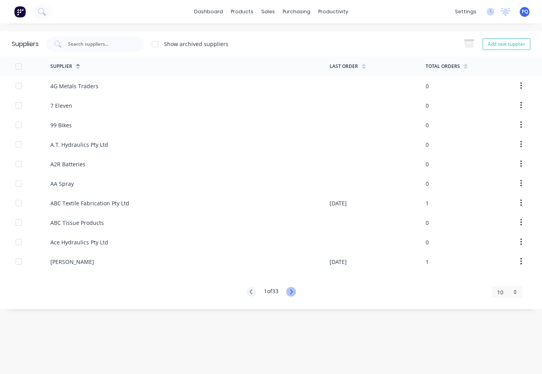
click at [290, 290] on icon at bounding box center [291, 292] width 10 height 10
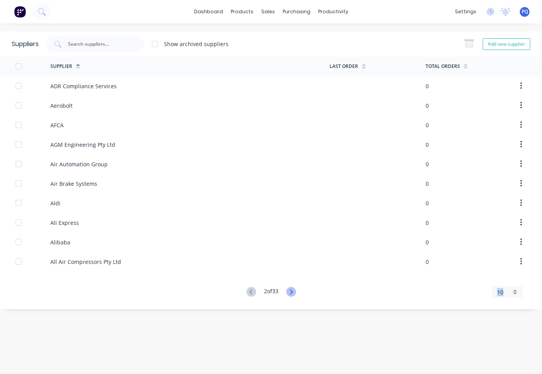
click at [290, 290] on icon at bounding box center [291, 292] width 10 height 10
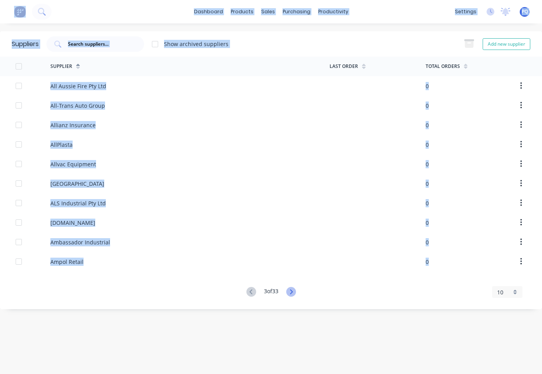
click at [290, 290] on icon at bounding box center [291, 292] width 10 height 10
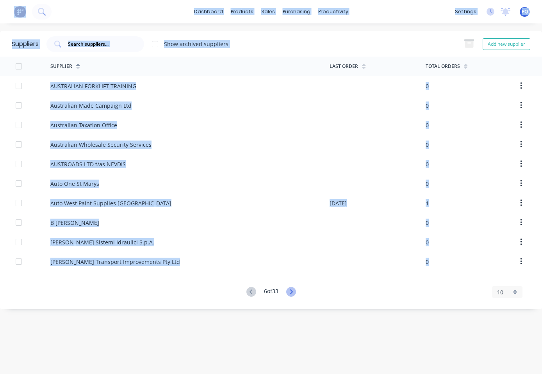
click at [290, 290] on icon at bounding box center [291, 292] width 10 height 10
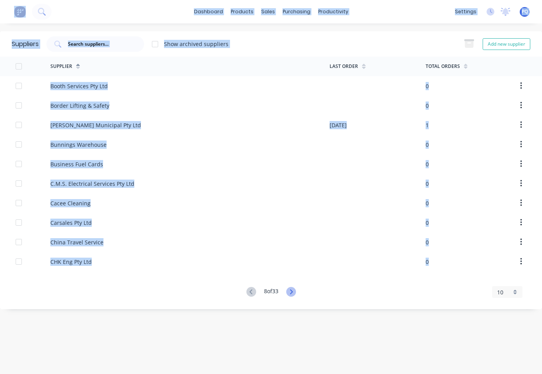
click at [290, 290] on icon at bounding box center [291, 292] width 10 height 10
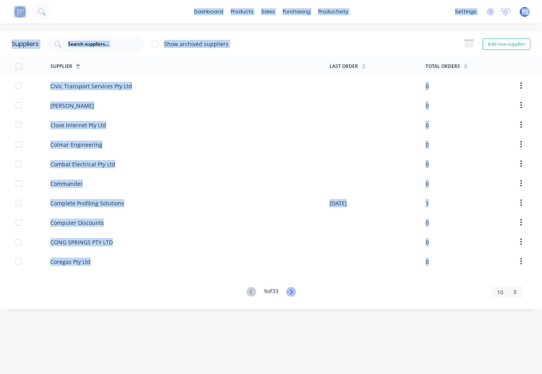
click at [290, 290] on icon at bounding box center [291, 292] width 10 height 10
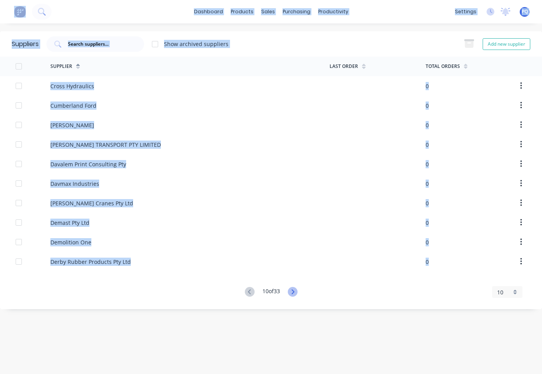
click at [290, 290] on icon at bounding box center [293, 292] width 10 height 10
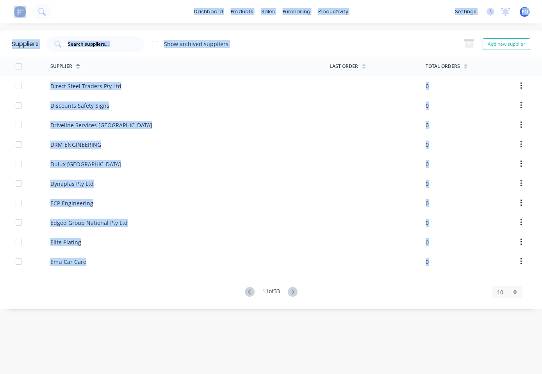
click at [374, 293] on div "10" at bounding box center [504, 292] width 14 height 8
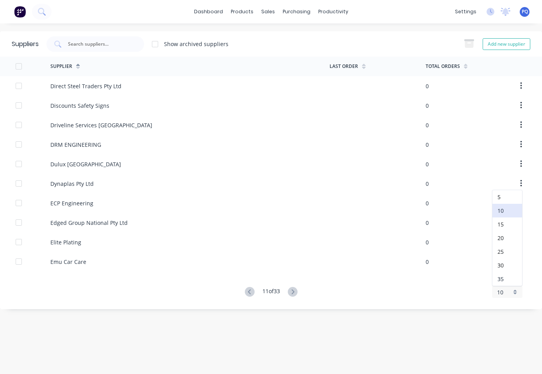
click at [374, 283] on div "35" at bounding box center [508, 279] width 30 height 14
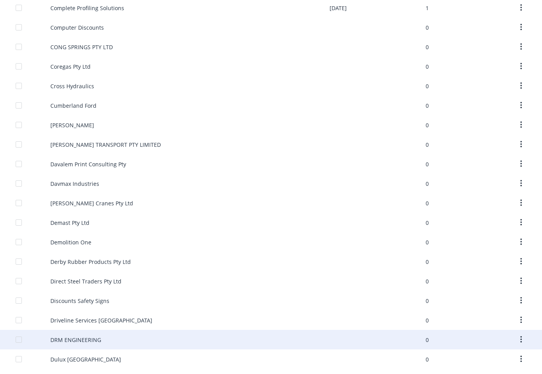
scroll to position [431, 0]
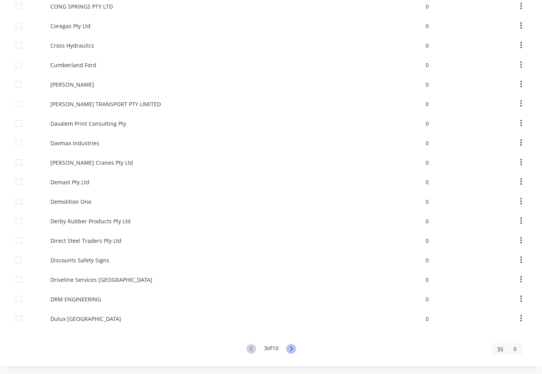
click at [291, 350] on icon at bounding box center [291, 349] width 10 height 10
click at [292, 350] on icon at bounding box center [291, 349] width 10 height 10
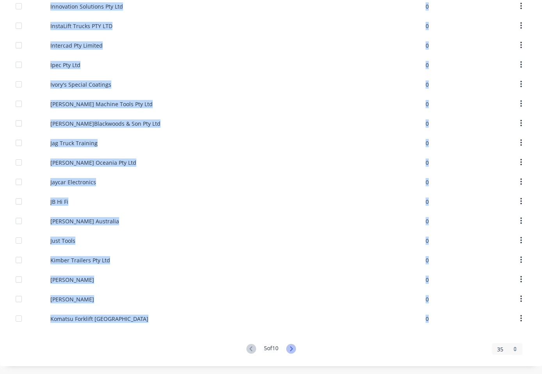
click at [292, 350] on icon at bounding box center [291, 349] width 10 height 10
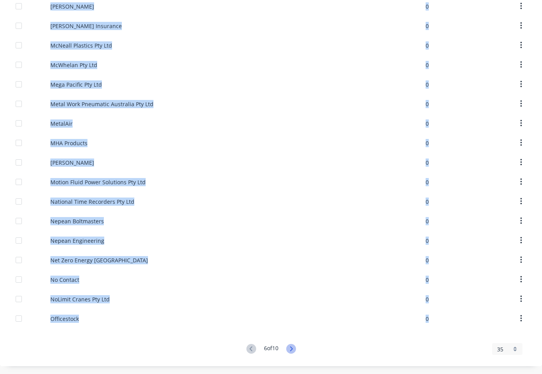
click at [292, 350] on icon at bounding box center [291, 349] width 10 height 10
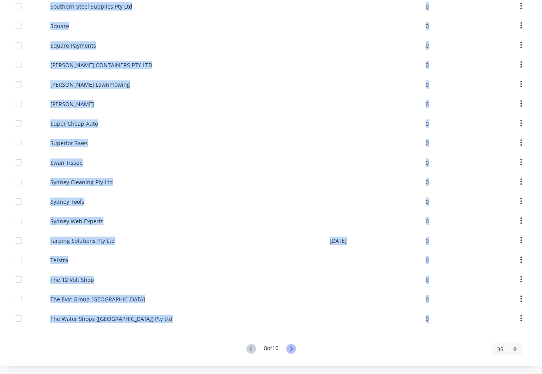
click at [292, 350] on icon at bounding box center [291, 349] width 10 height 10
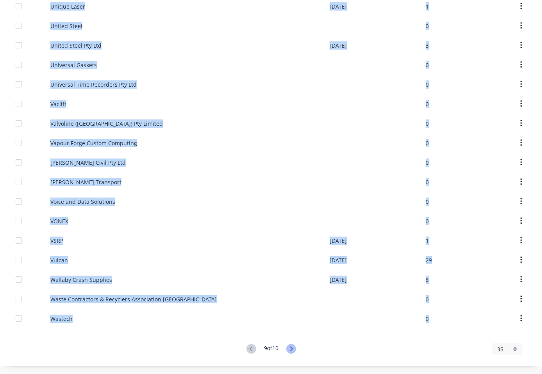
click at [292, 350] on icon at bounding box center [291, 349] width 10 height 10
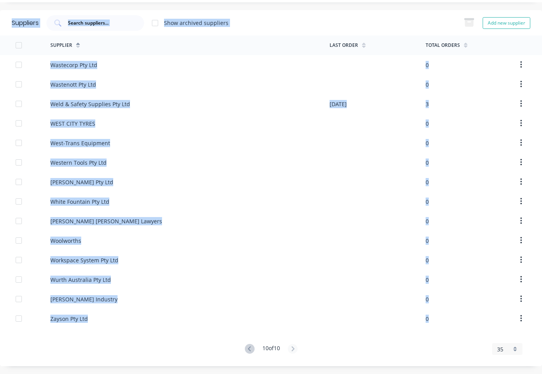
click at [292, 350] on icon at bounding box center [293, 349] width 3 height 5
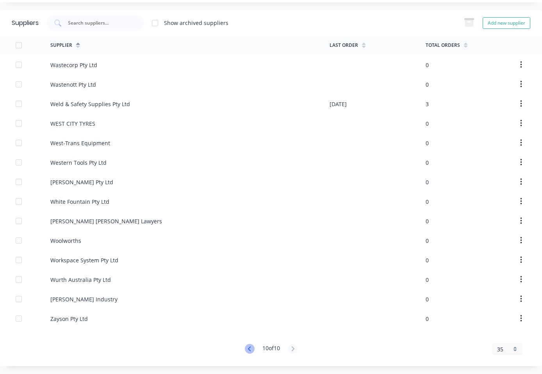
click at [249, 346] on icon at bounding box center [250, 349] width 10 height 10
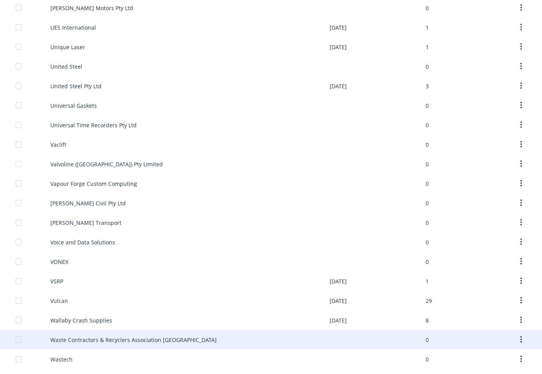
scroll to position [431, 0]
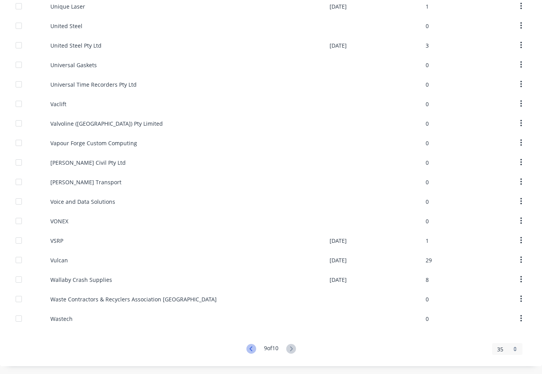
click at [249, 350] on icon at bounding box center [250, 349] width 3 height 5
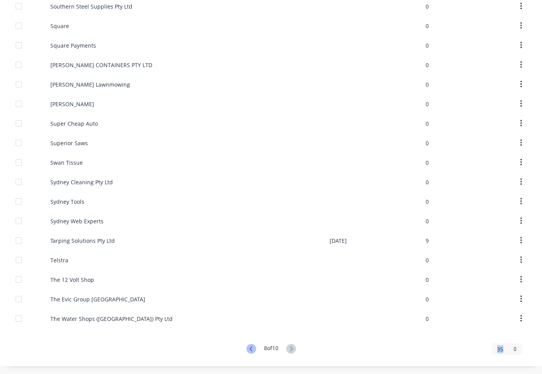
click at [247, 351] on icon at bounding box center [252, 349] width 10 height 10
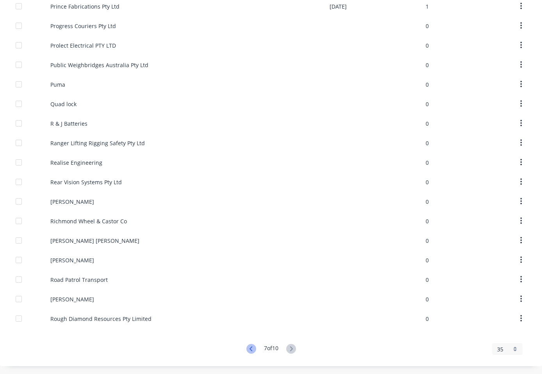
click at [247, 351] on icon at bounding box center [252, 349] width 10 height 10
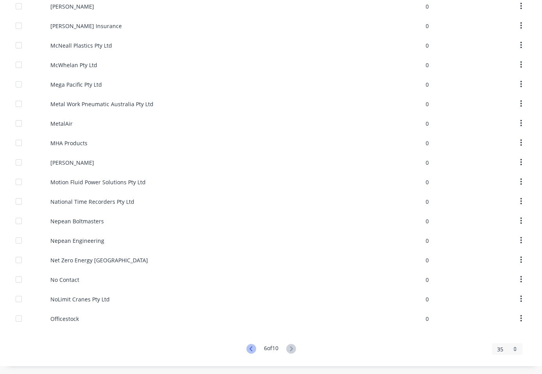
click at [247, 351] on icon at bounding box center [252, 349] width 10 height 10
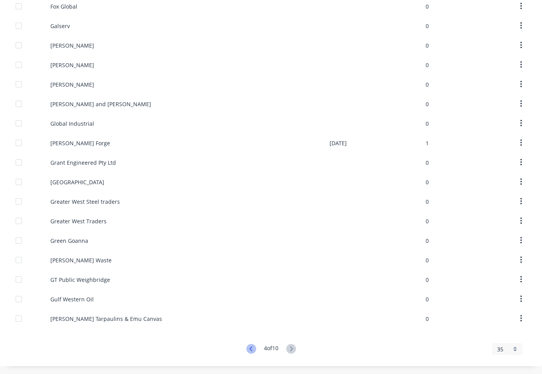
click at [247, 351] on icon at bounding box center [252, 349] width 10 height 10
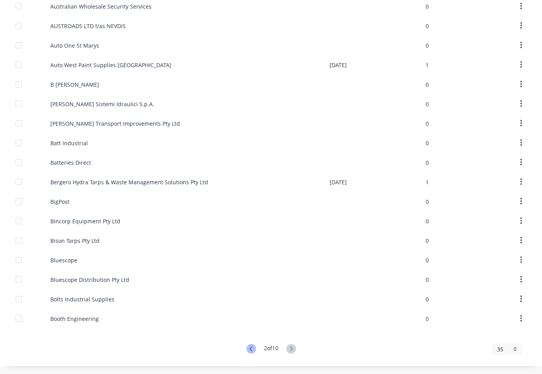
click at [247, 351] on icon at bounding box center [252, 349] width 10 height 10
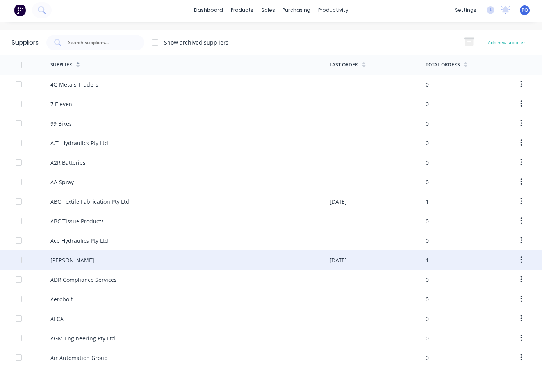
scroll to position [0, 0]
